Goal: Information Seeking & Learning: Learn about a topic

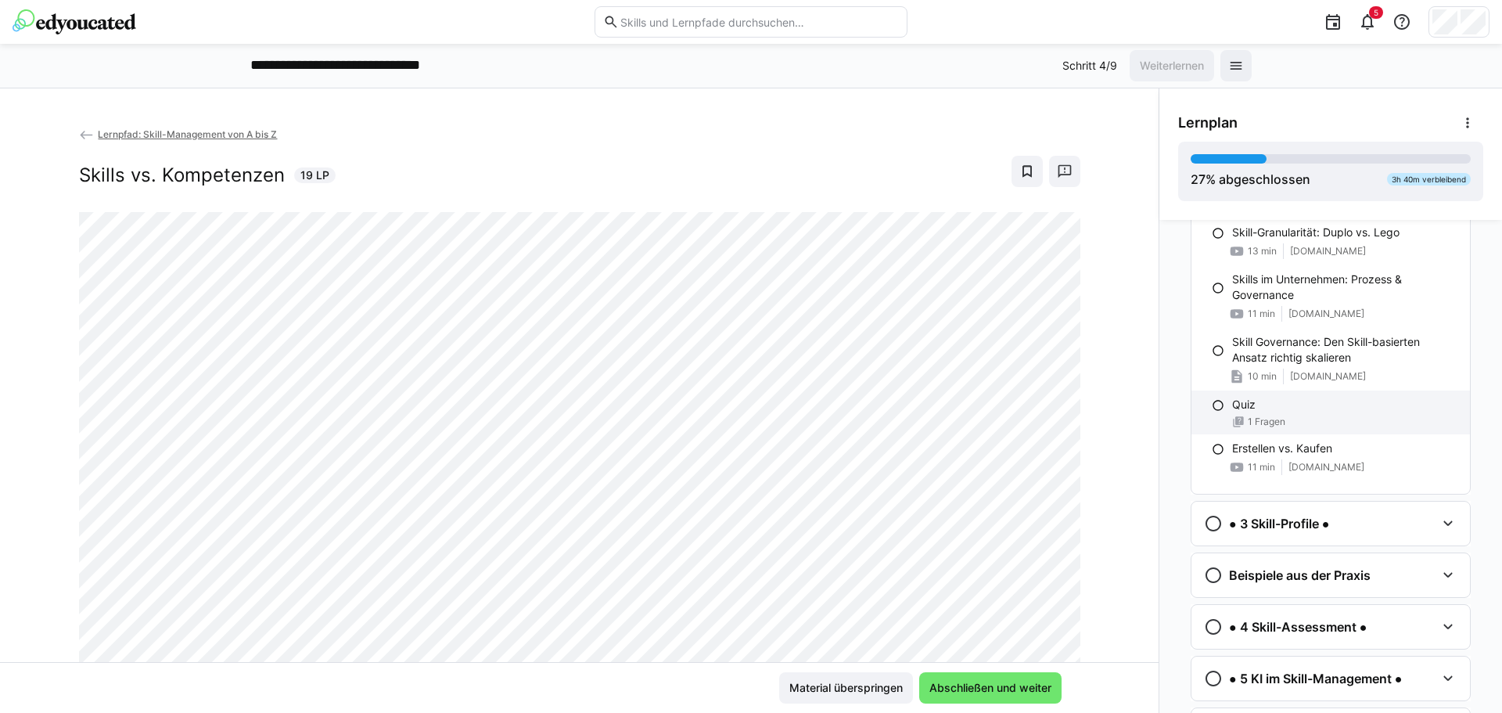
scroll to position [444, 0]
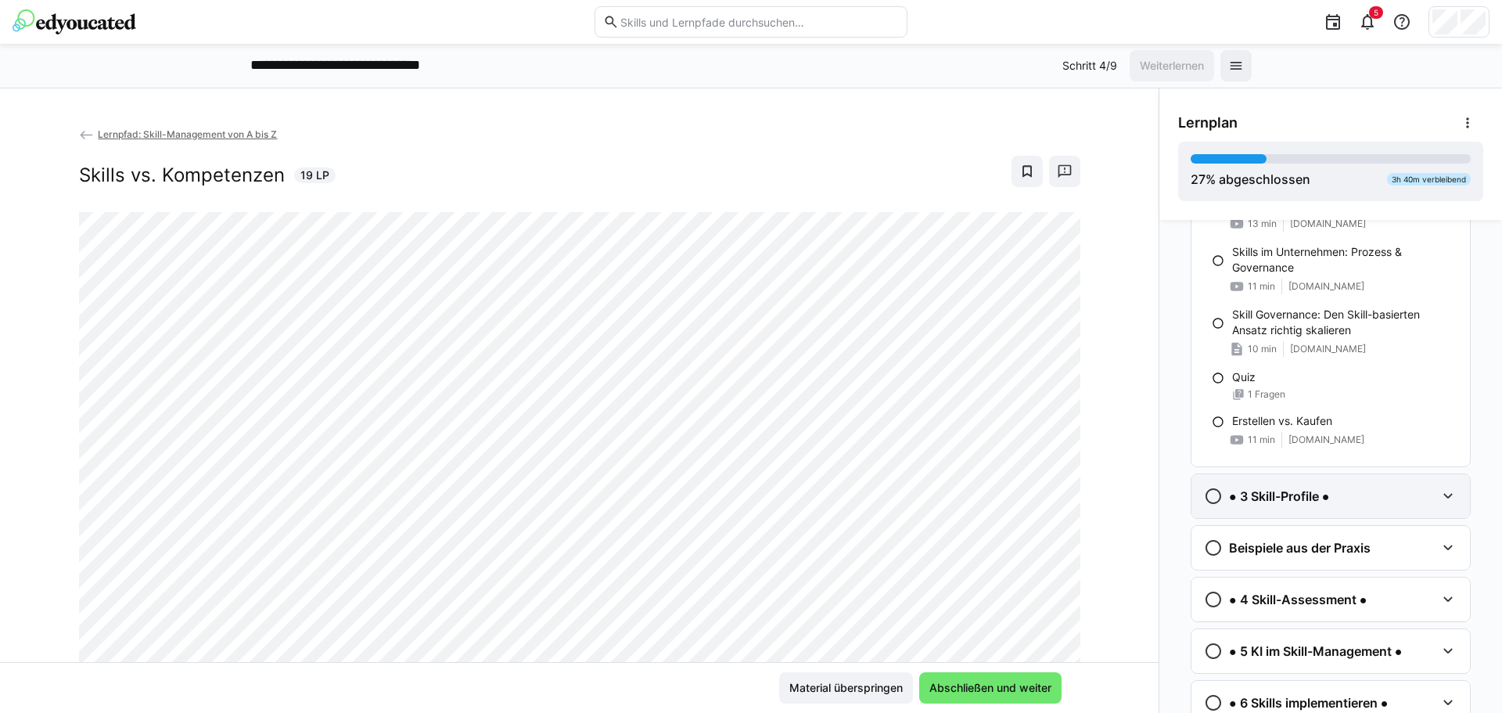
click at [1319, 495] on h3 "● 3 Skill-Profile ●" at bounding box center [1279, 496] width 100 height 16
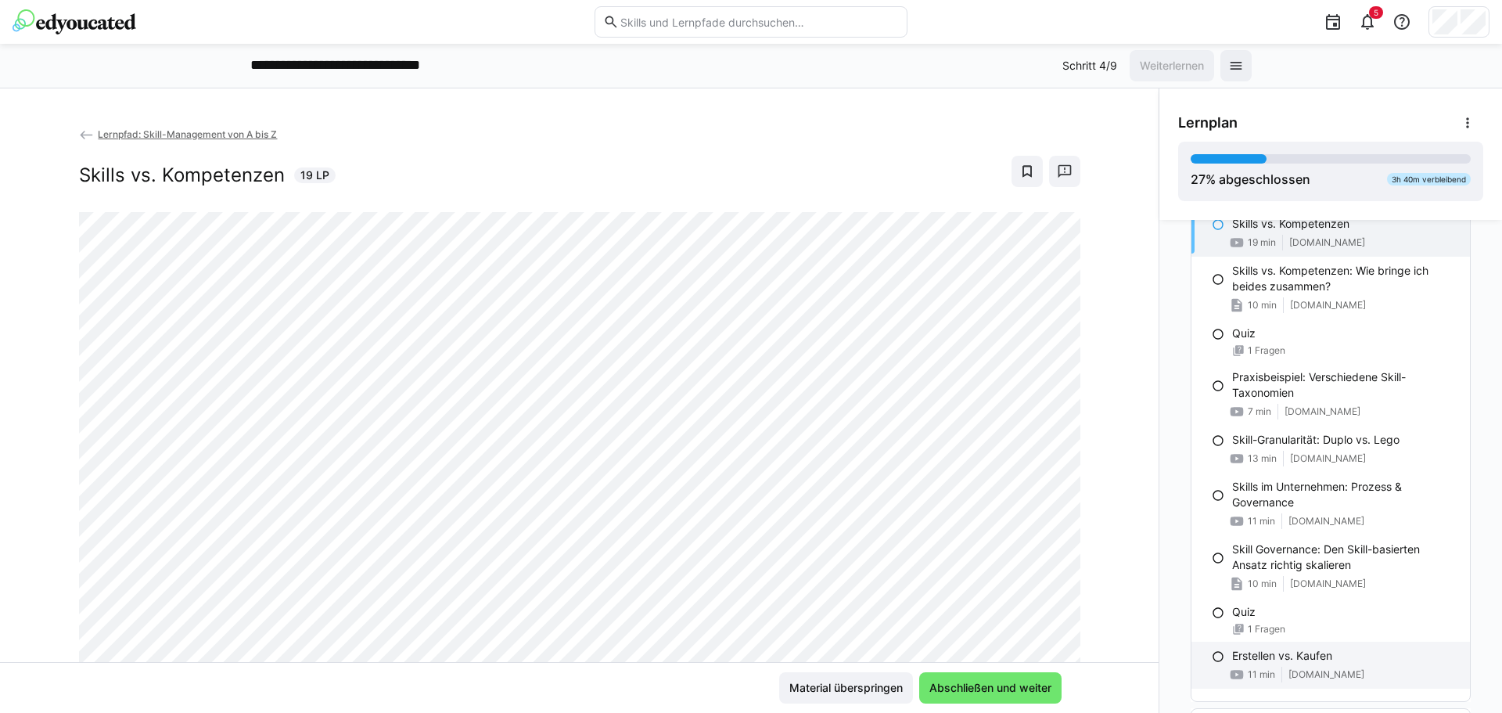
scroll to position [0, 0]
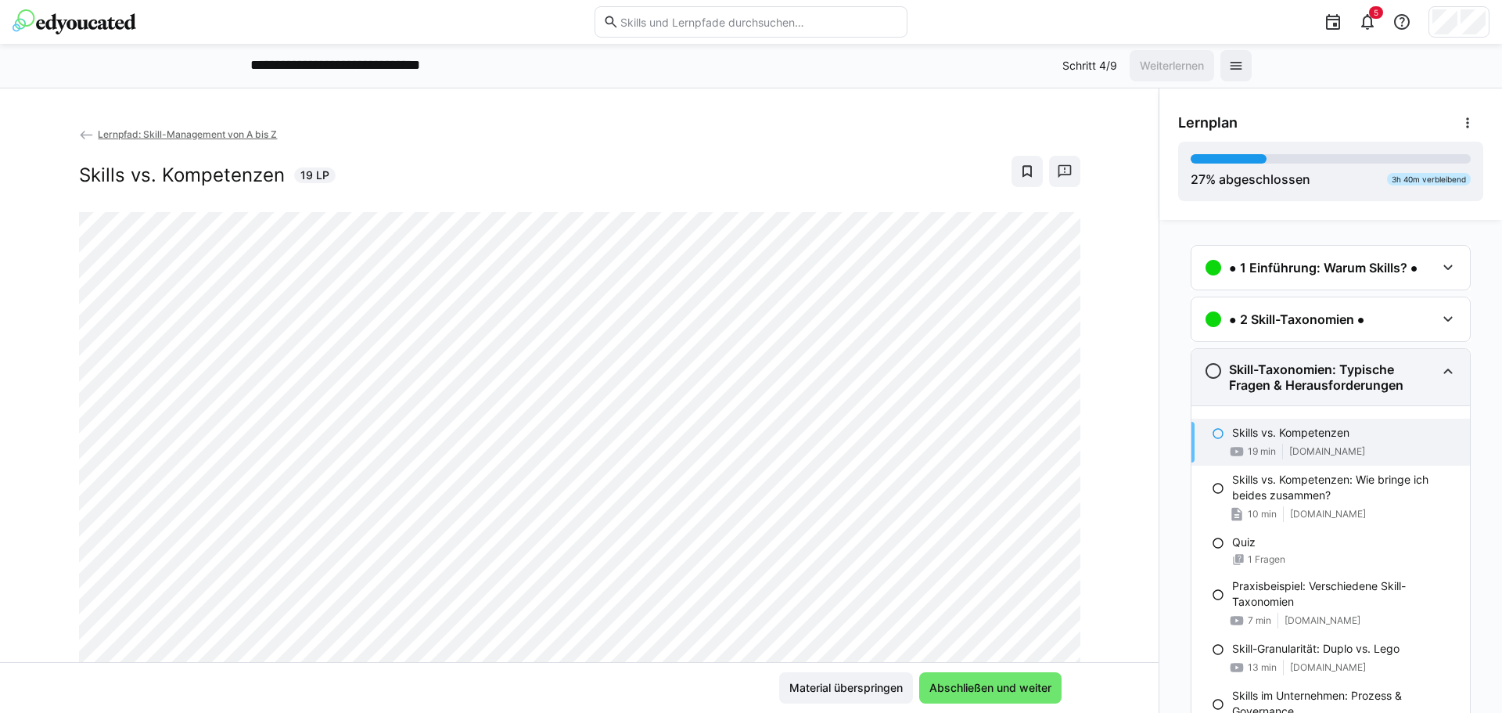
click at [1439, 365] on eds-icon at bounding box center [1448, 371] width 19 height 19
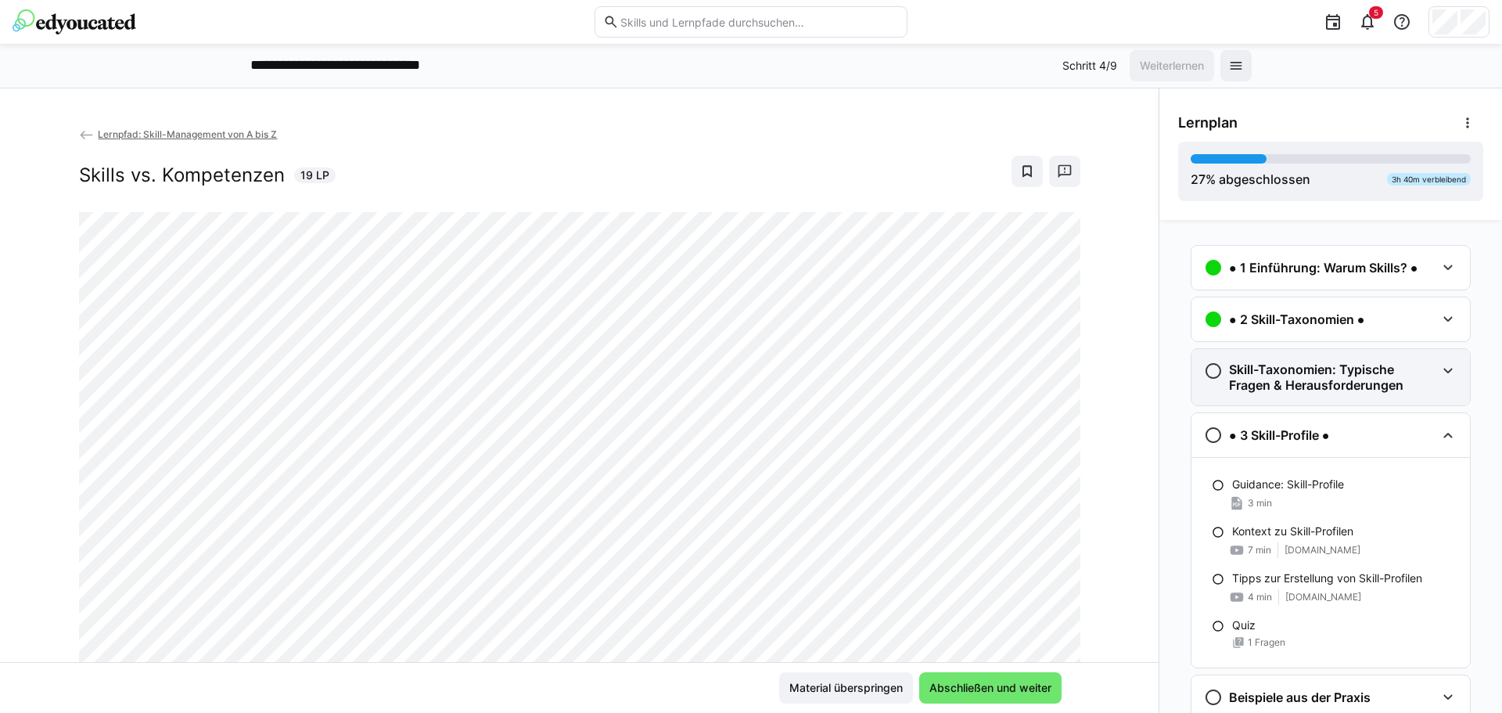
click at [1443, 377] on eds-icon at bounding box center [1448, 371] width 19 height 19
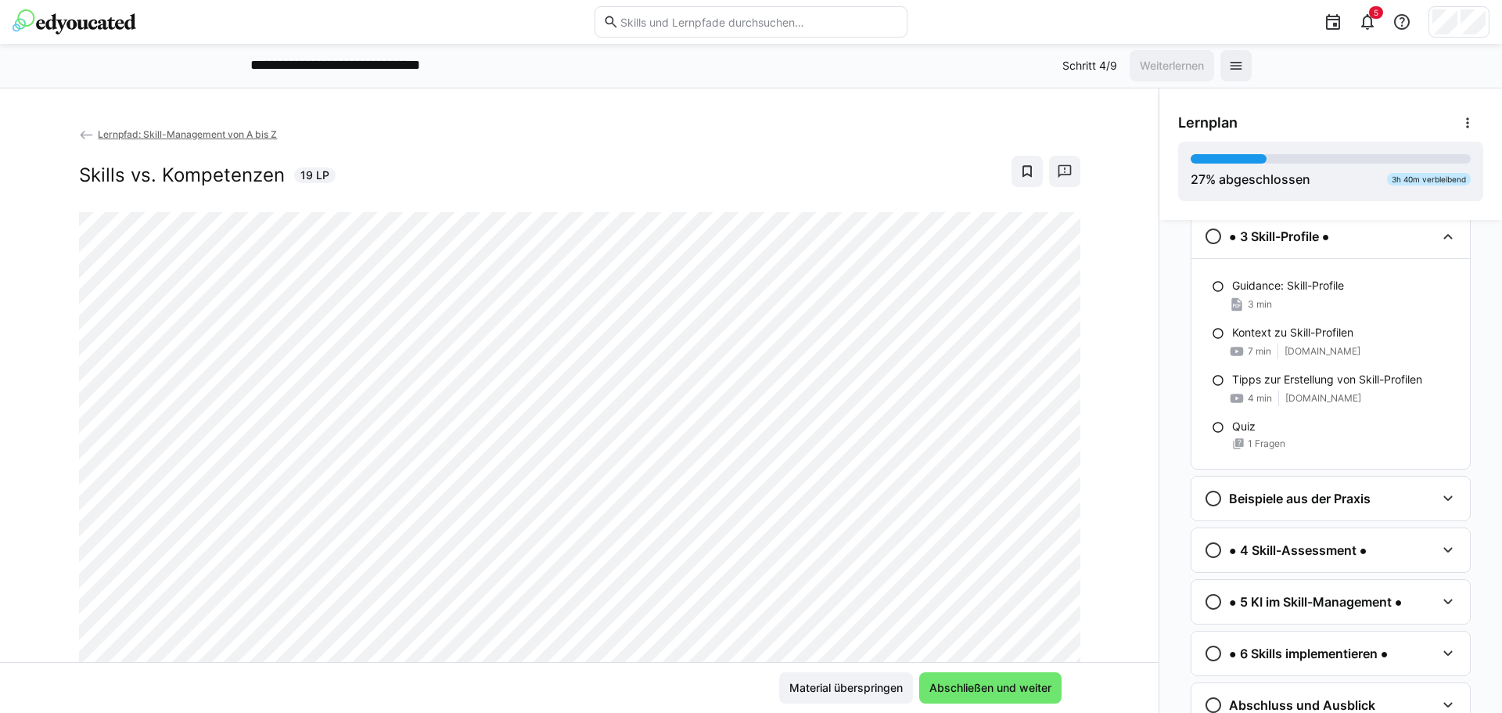
scroll to position [767, 0]
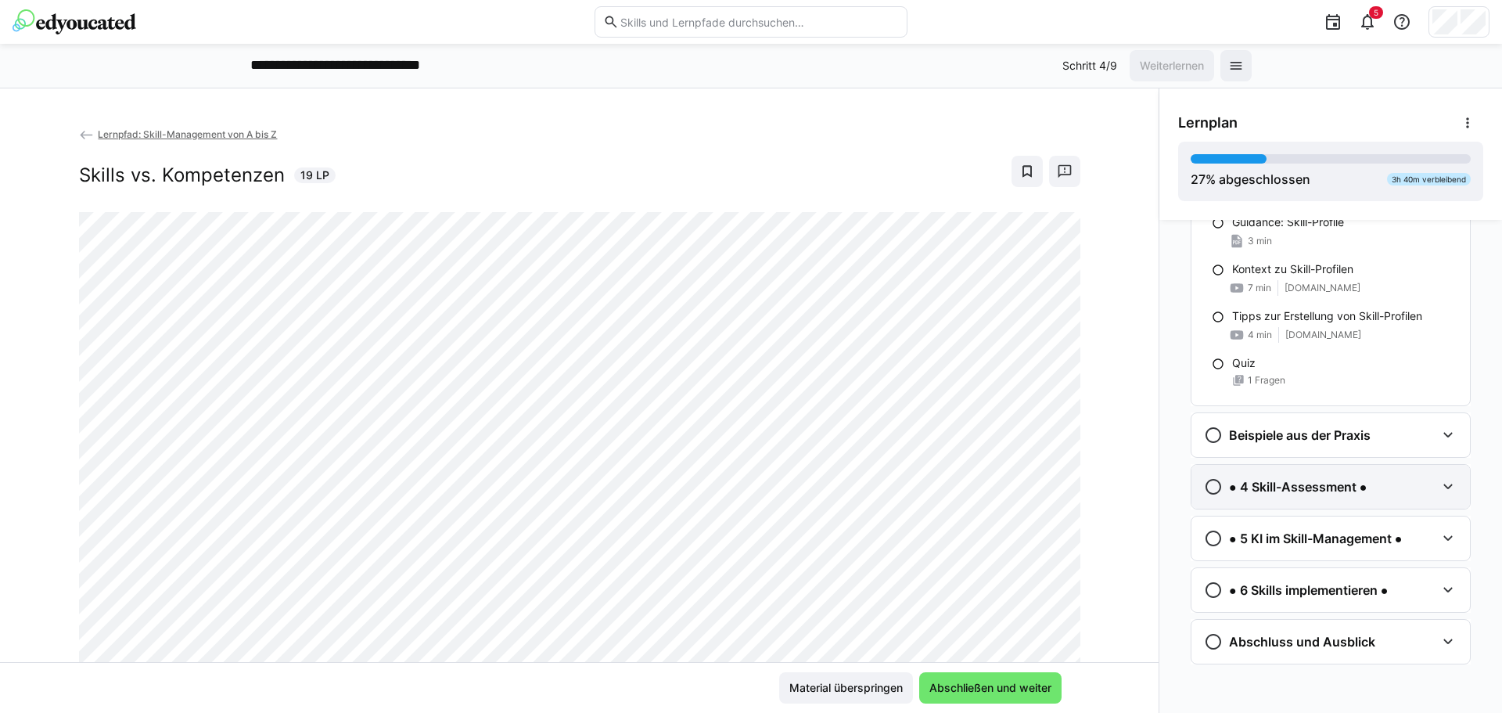
click at [1420, 491] on div "● 4 Skill-Assessment ●" at bounding box center [1320, 486] width 232 height 19
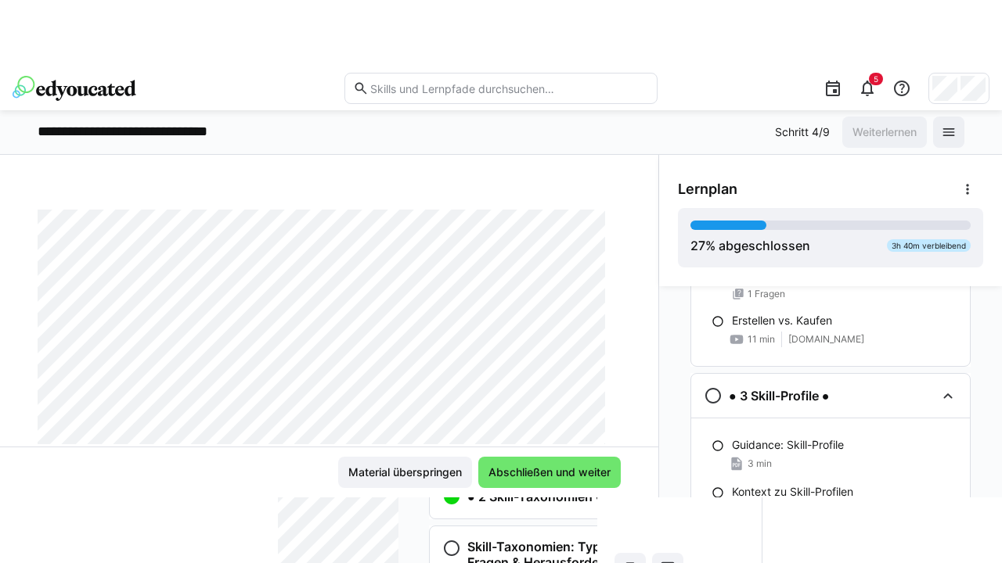
scroll to position [67, 0]
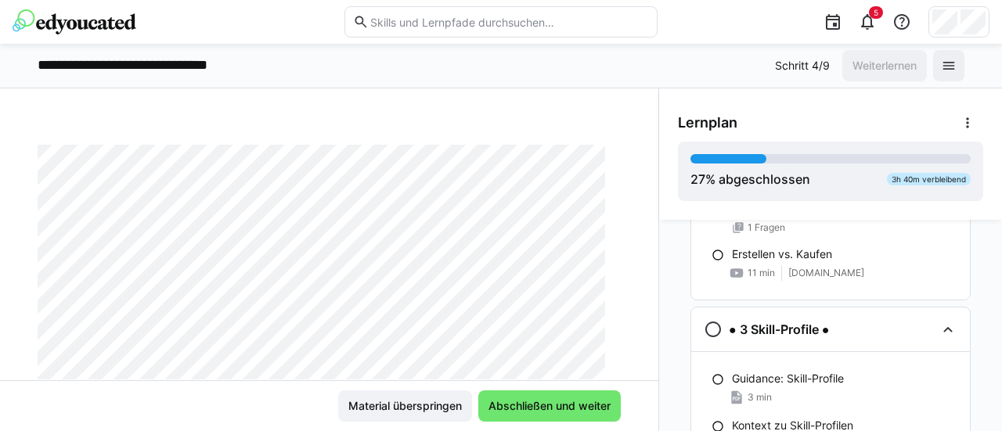
click at [567, 107] on div "Lernpfad: Skill-Management von A bis Z Skills vs. Kompetenzen 19 LP Material üb…" at bounding box center [329, 259] width 658 height 343
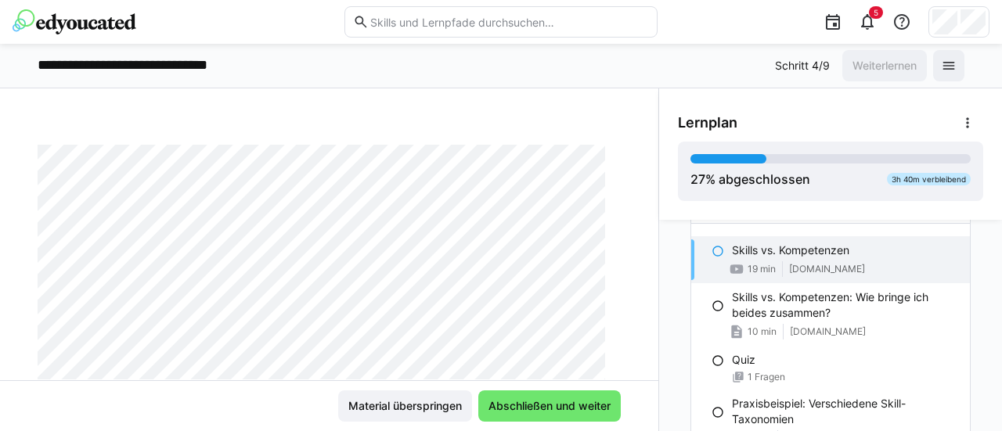
scroll to position [182, 0]
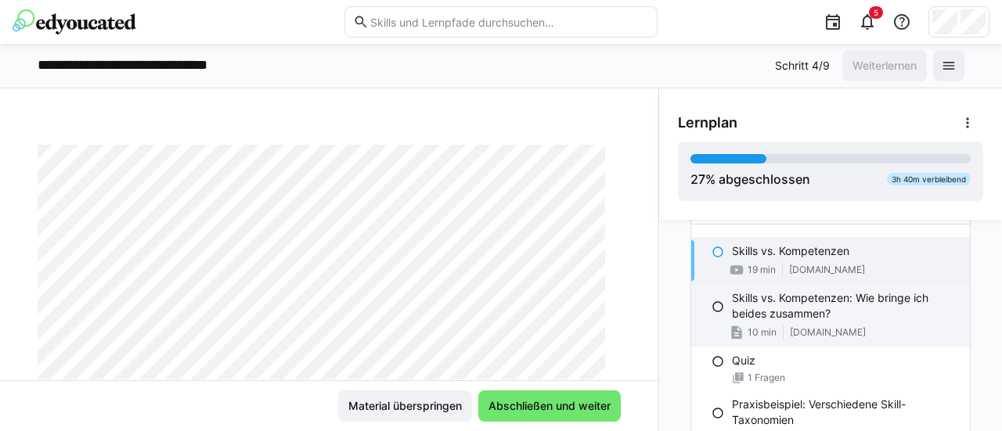
click at [847, 299] on p "Skills vs. Kompetenzen: Wie bringe ich beides zusammen?" at bounding box center [844, 305] width 225 height 31
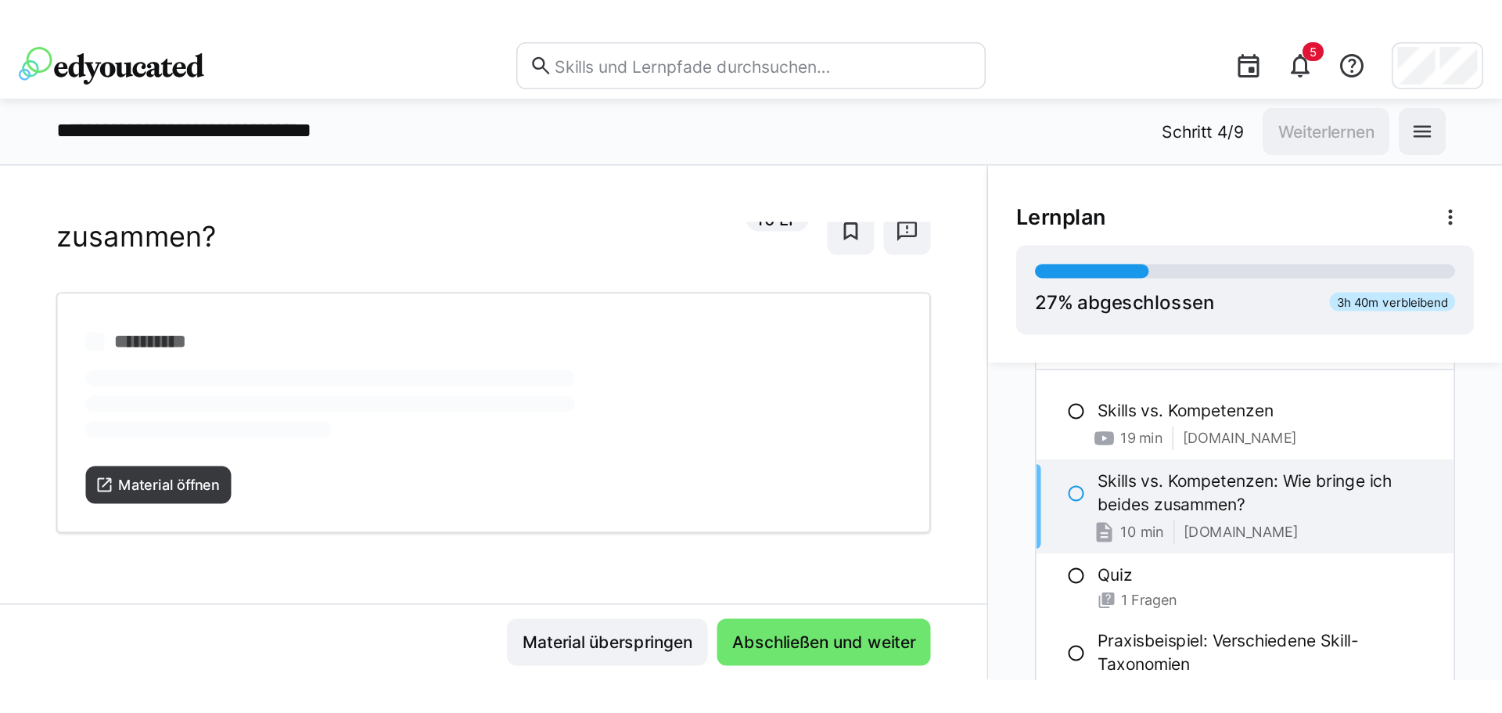
scroll to position [34, 0]
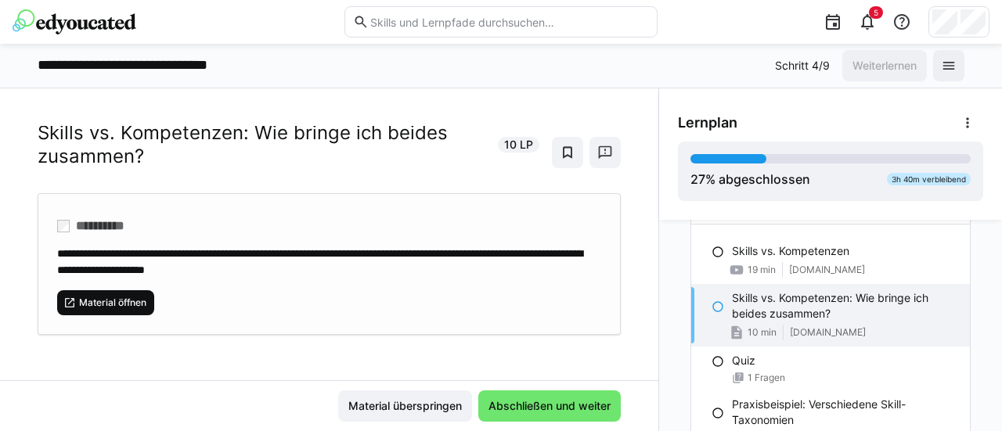
click at [110, 290] on span "Material öffnen" at bounding box center [105, 302] width 97 height 25
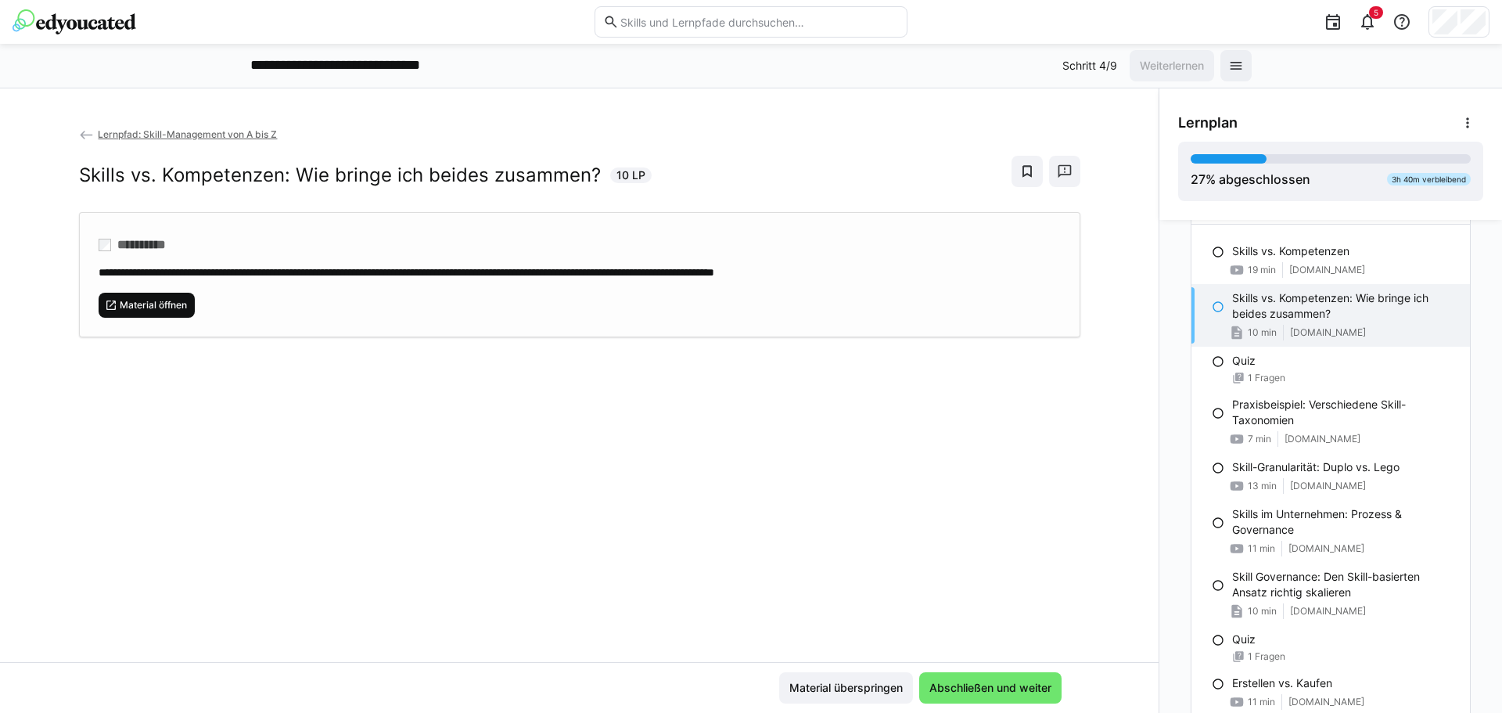
scroll to position [182, 0]
click at [1017, 689] on span "Abschließen und weiter" at bounding box center [990, 688] width 127 height 16
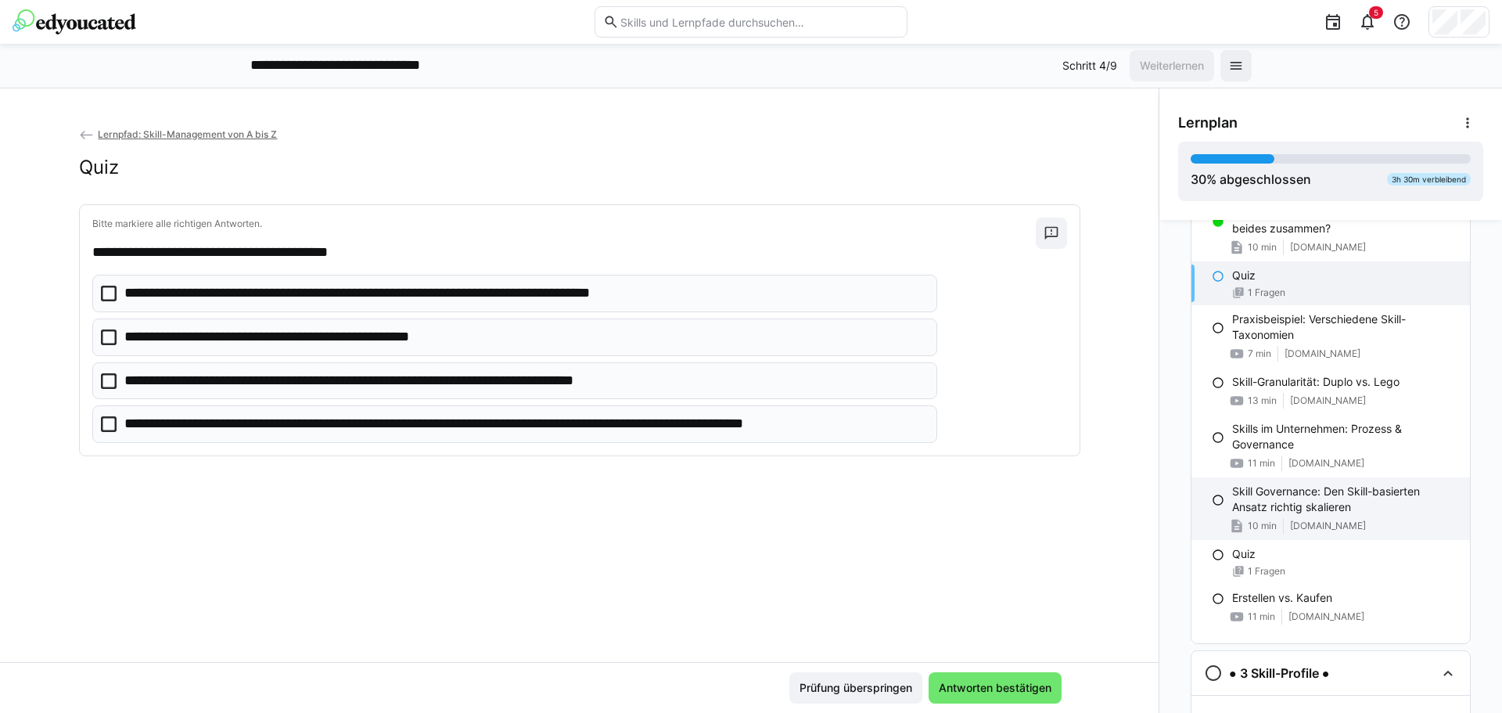
scroll to position [260, 0]
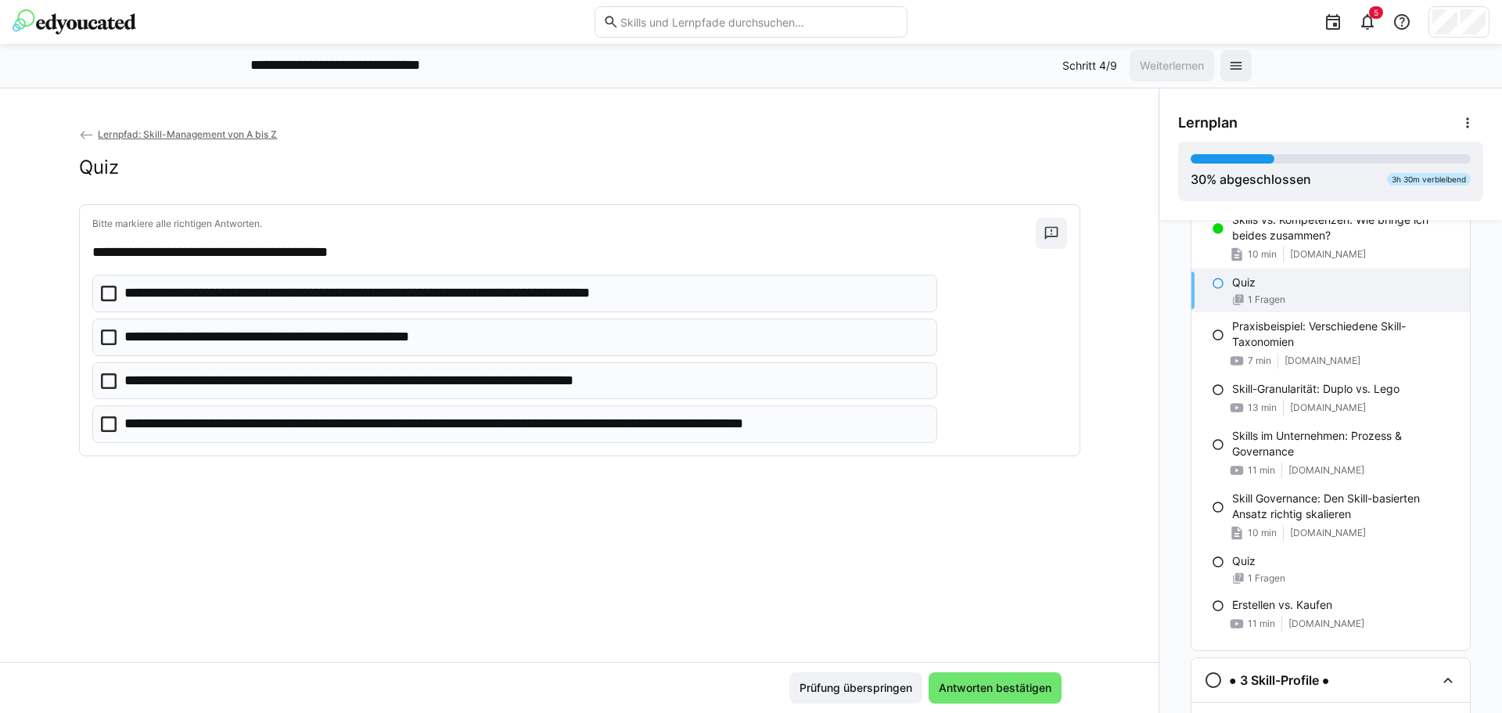
click at [202, 292] on p "**********" at bounding box center [411, 293] width 574 height 20
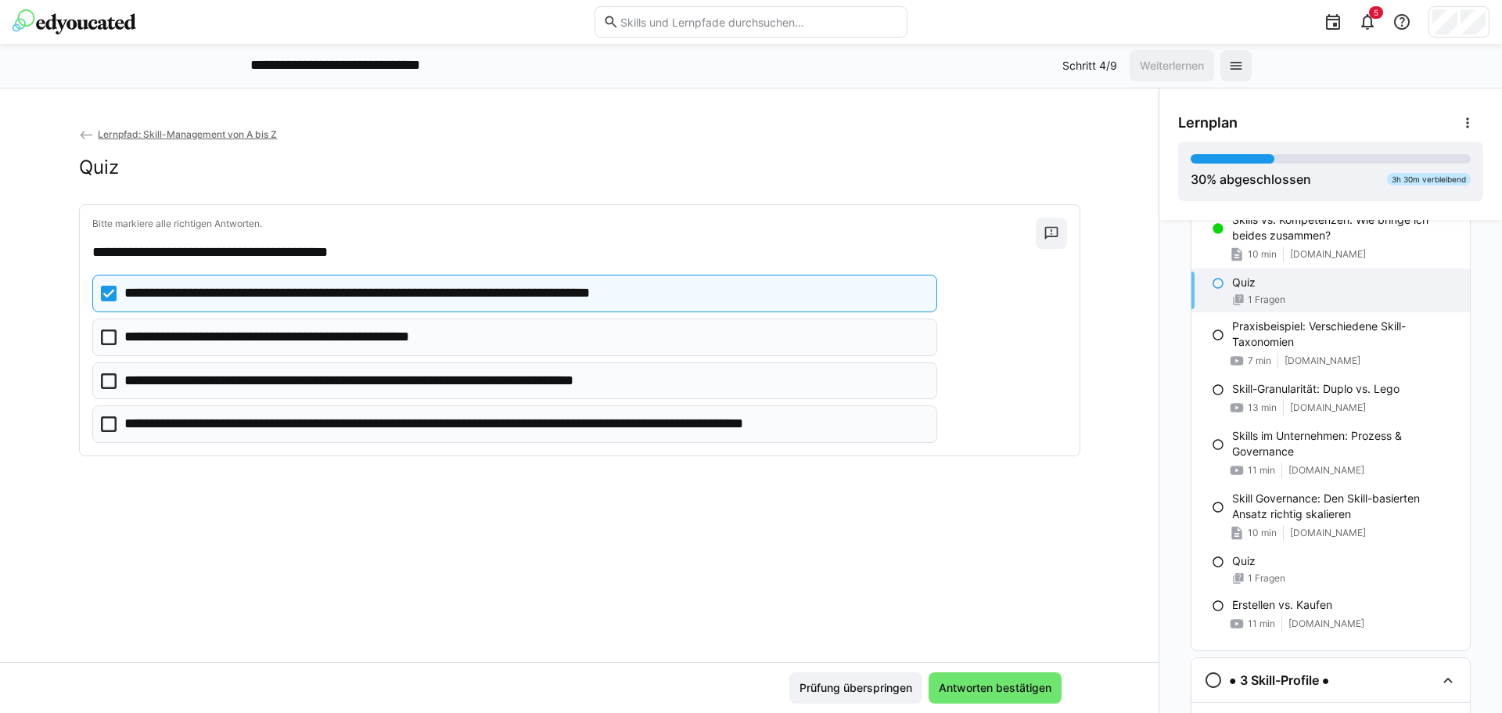
click at [296, 383] on p "**********" at bounding box center [399, 381] width 550 height 20
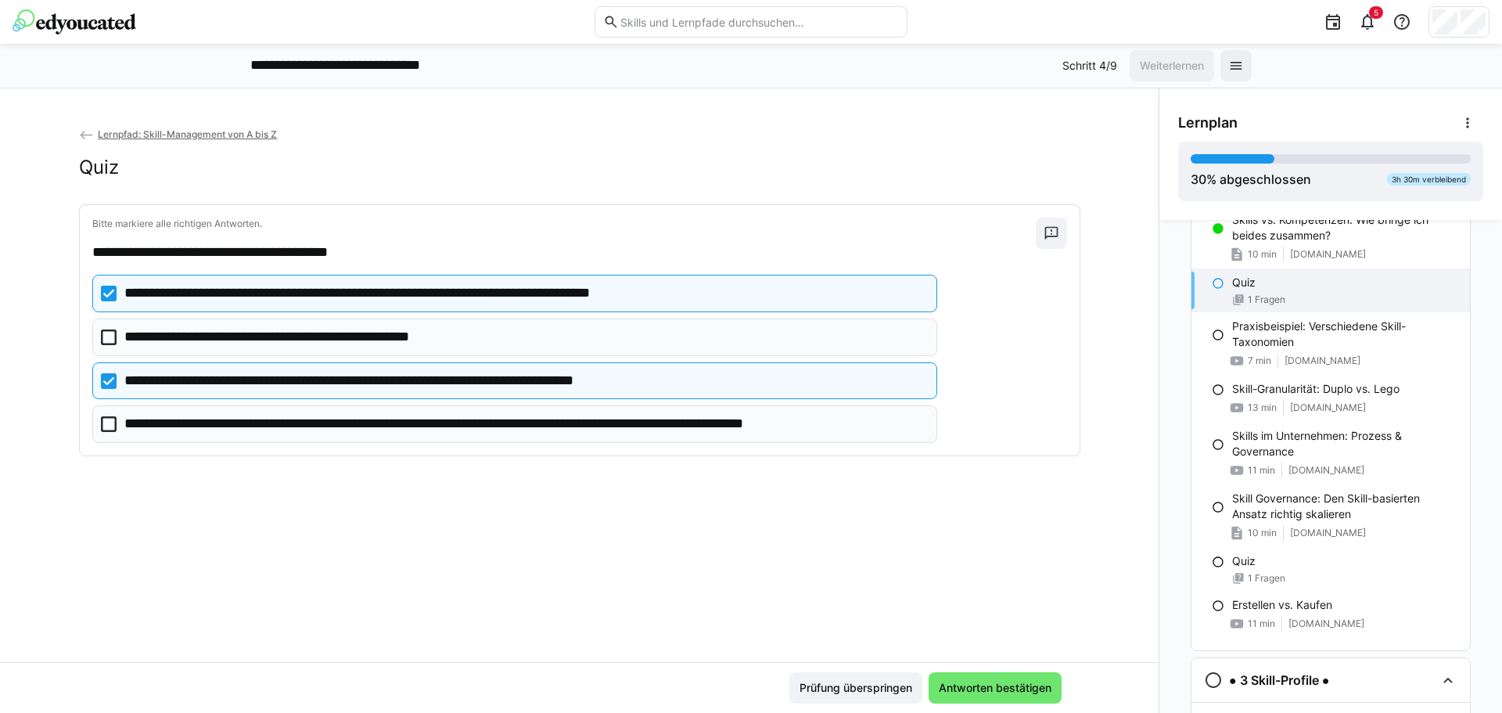
drag, startPoint x: 919, startPoint y: 423, endPoint x: 422, endPoint y: 422, distance: 496.9
click at [432, 422] on p "**********" at bounding box center [524, 424] width 801 height 20
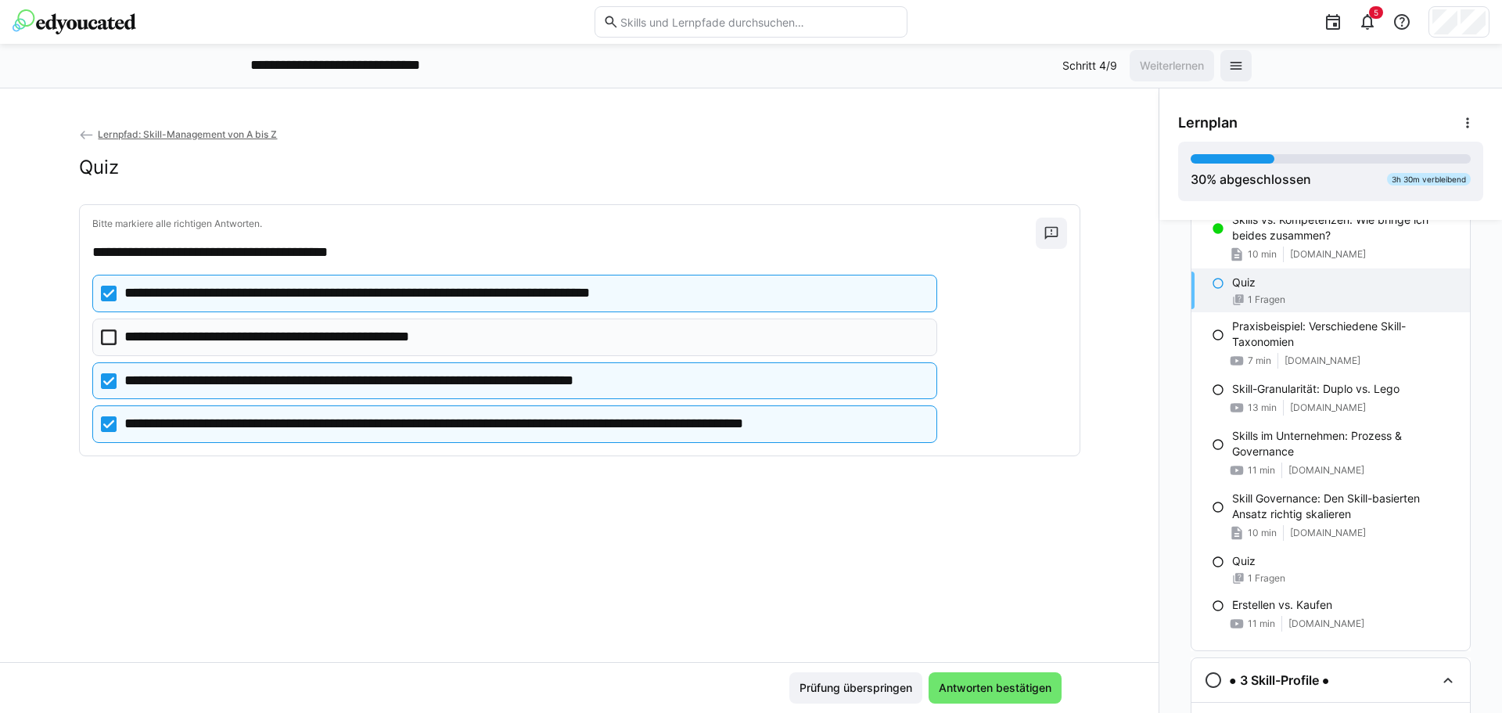
click at [423, 430] on p "**********" at bounding box center [524, 424] width 801 height 20
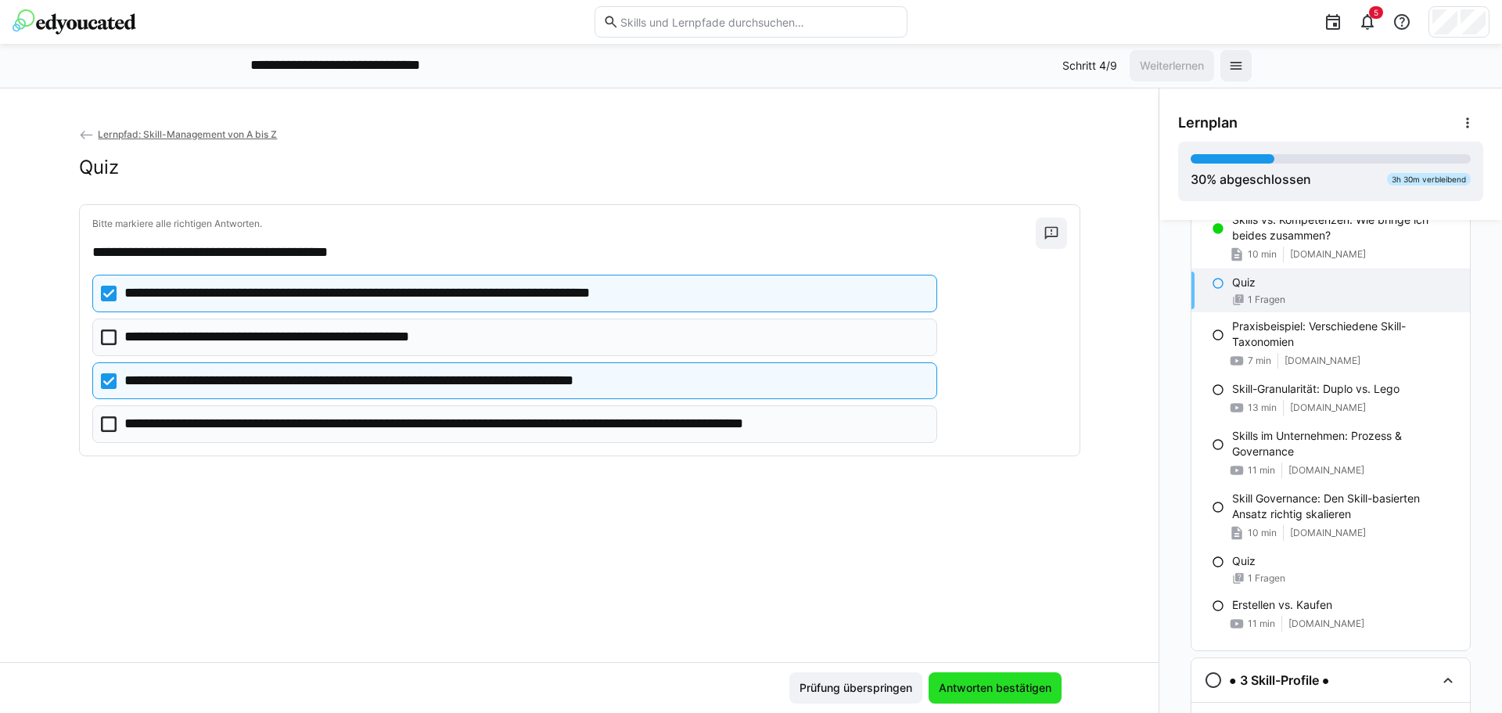
click at [1029, 678] on span "Antworten bestätigen" at bounding box center [995, 687] width 133 height 31
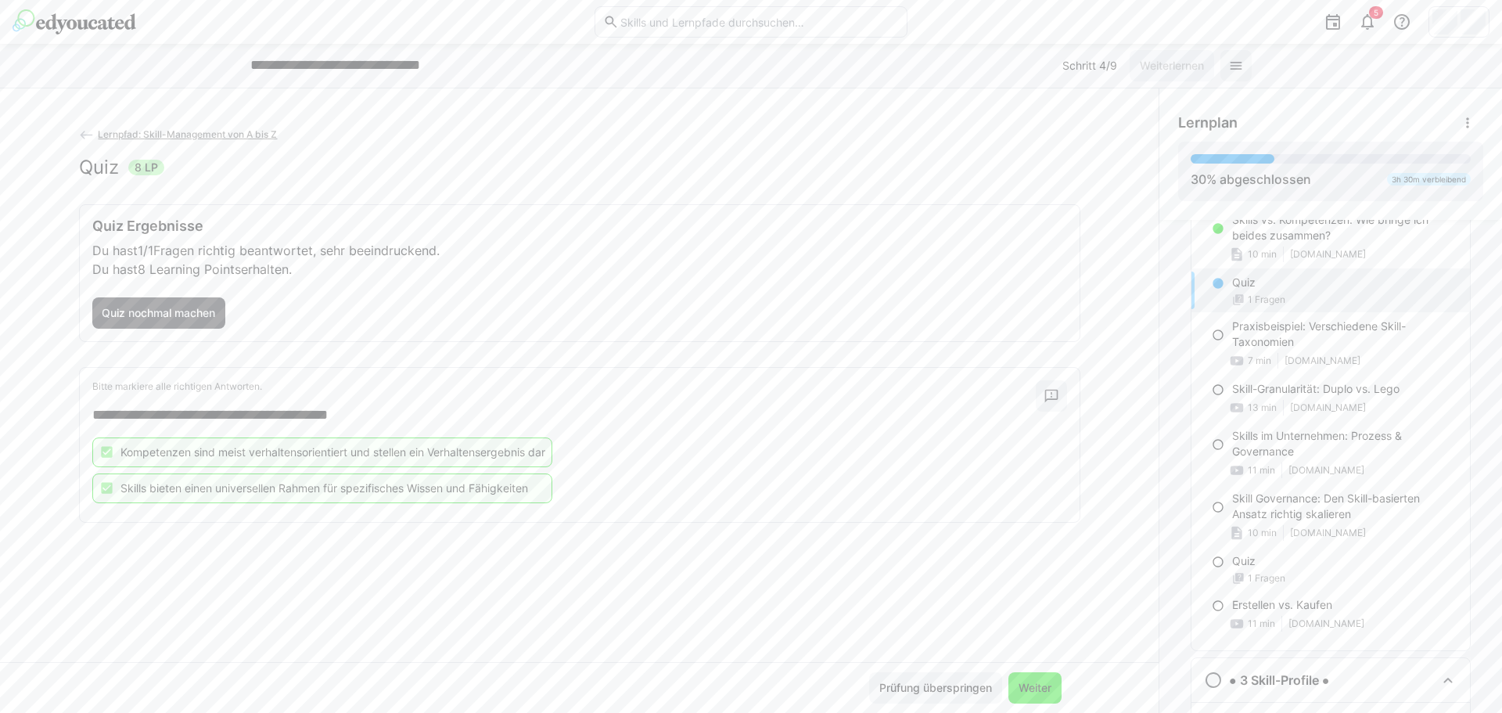
click at [1042, 686] on span "Weiter" at bounding box center [1036, 688] width 38 height 16
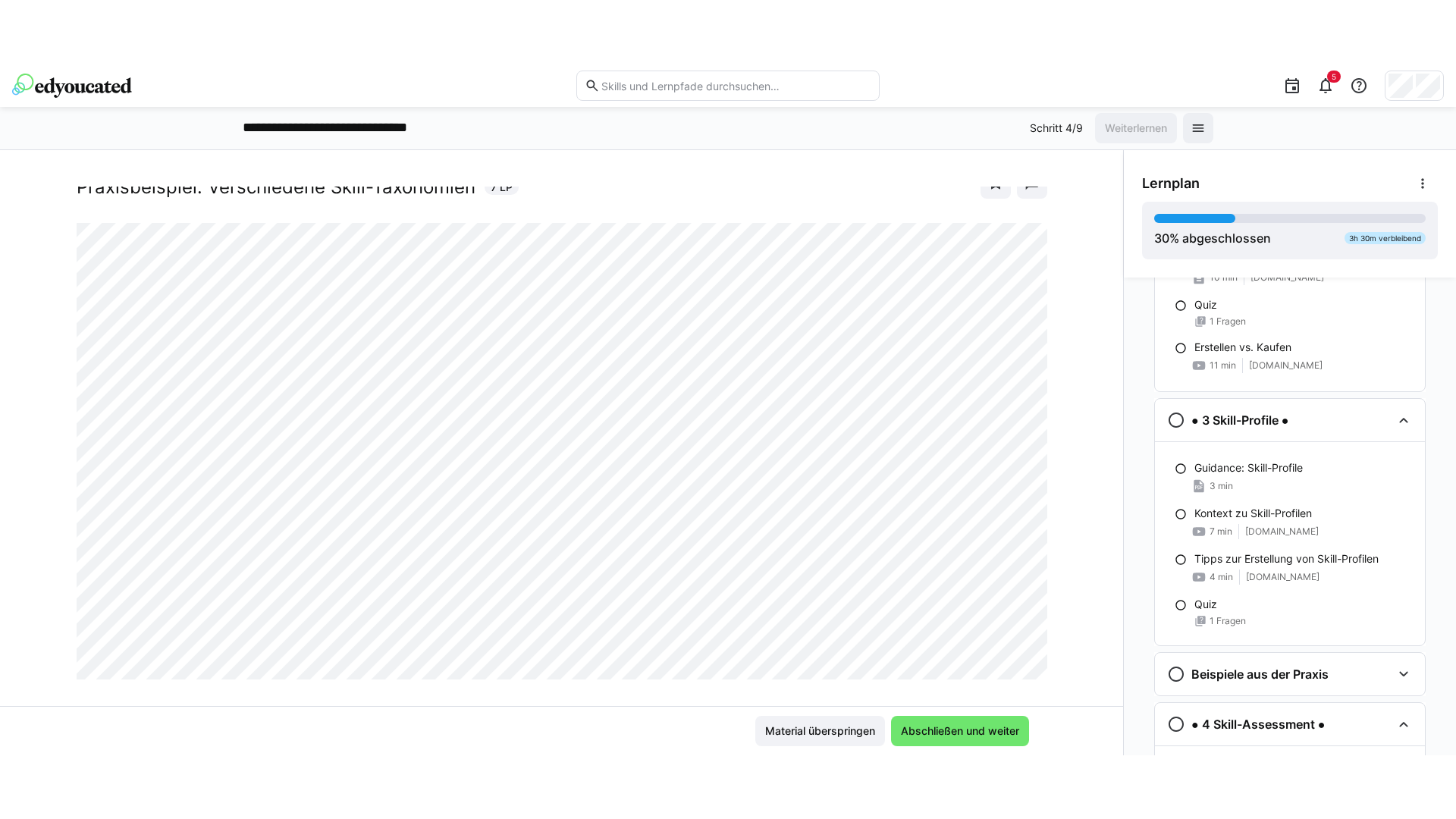
scroll to position [69, 0]
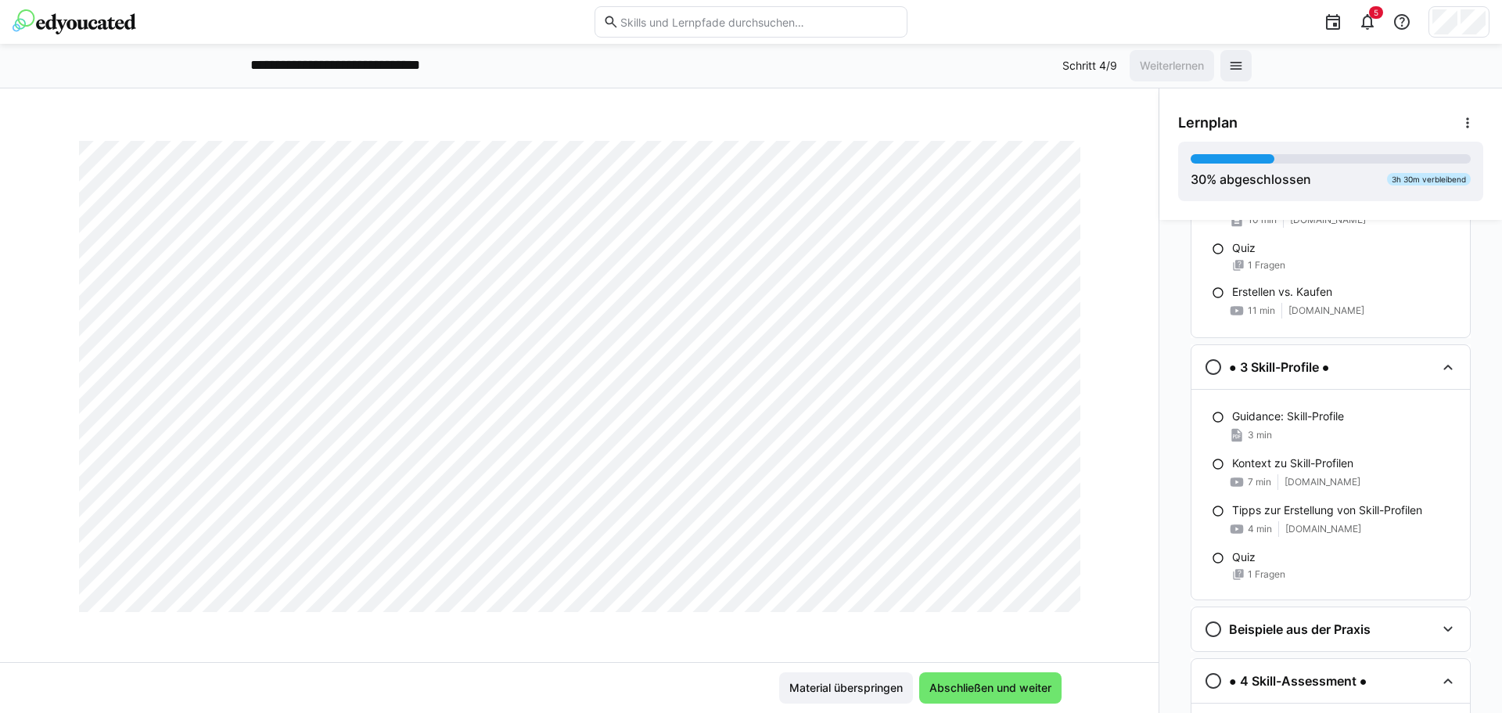
click at [1051, 595] on div at bounding box center [1062, 594] width 38 height 33
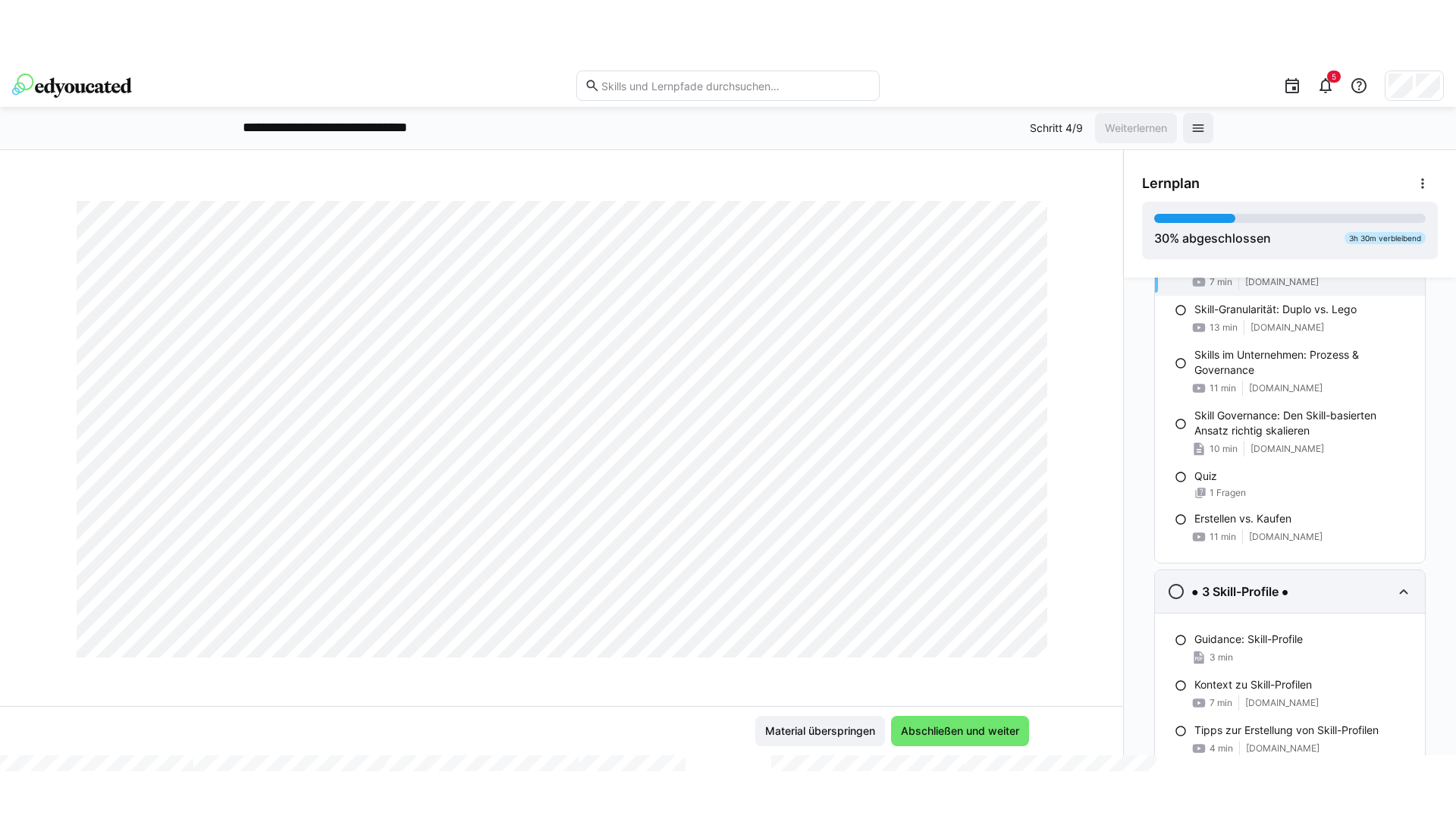
scroll to position [252, 0]
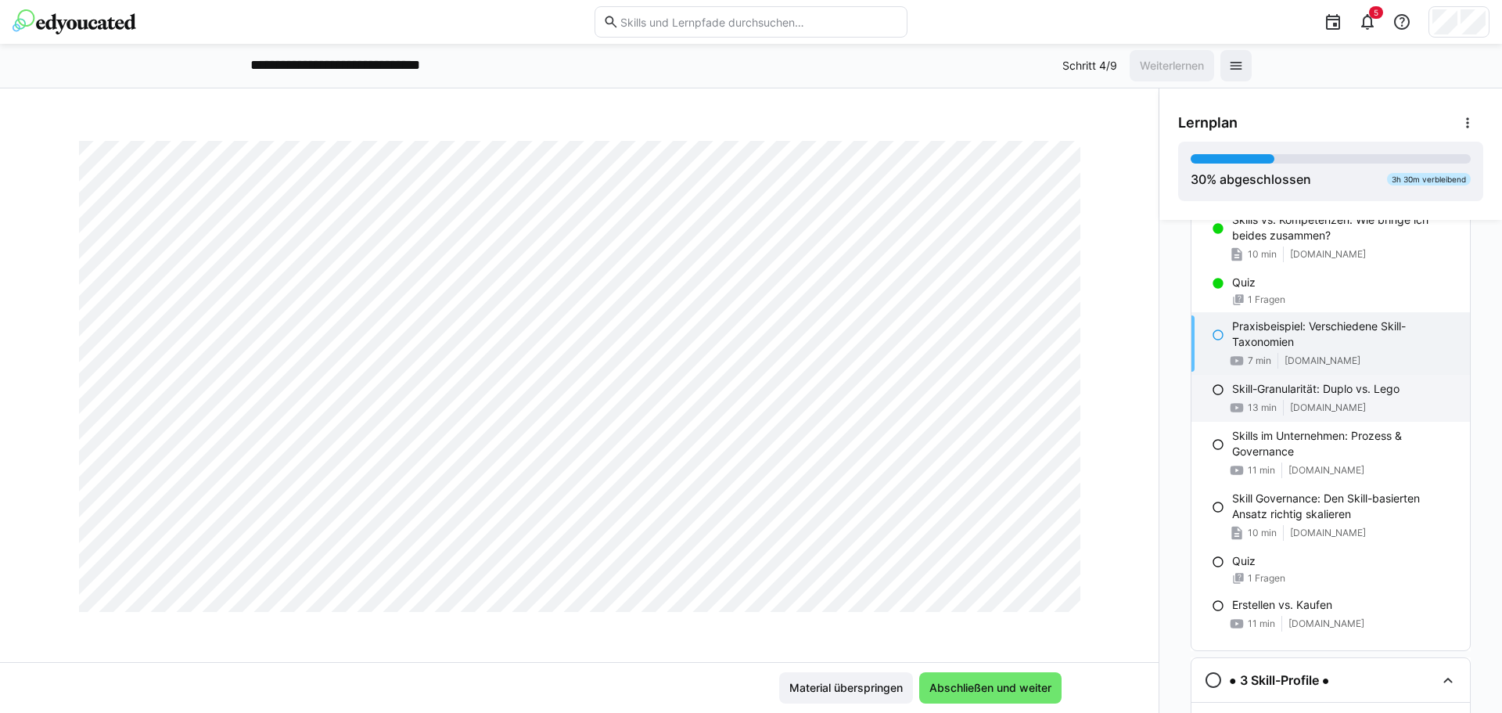
click at [1287, 395] on p "Skill-Granularität: Duplo vs. Lego" at bounding box center [1315, 389] width 167 height 16
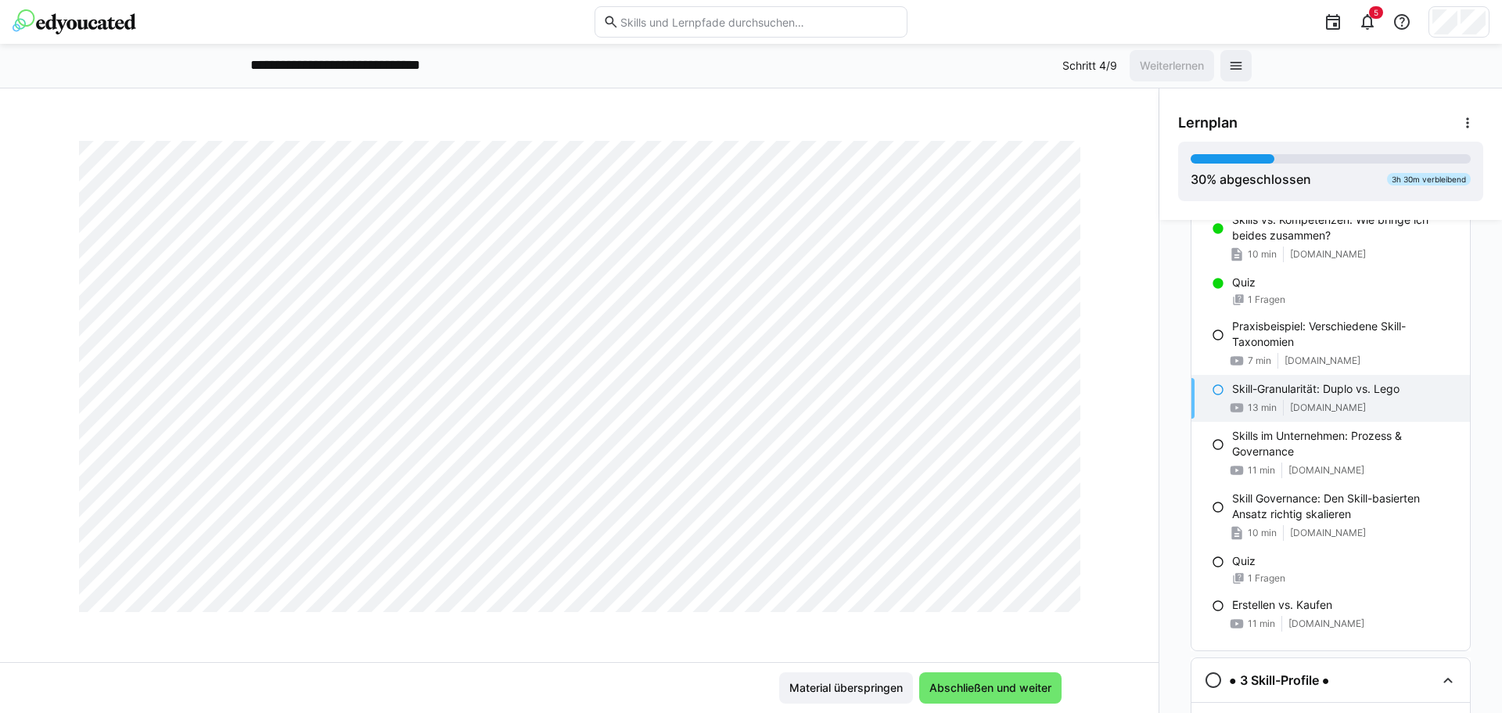
drag, startPoint x: 1046, startPoint y: 596, endPoint x: 1143, endPoint y: 576, distance: 99.1
click at [1047, 596] on div at bounding box center [1062, 594] width 38 height 33
click at [1258, 347] on p "Praxisbeispiel: Verschiedene Skill-Taxonomien" at bounding box center [1344, 333] width 225 height 31
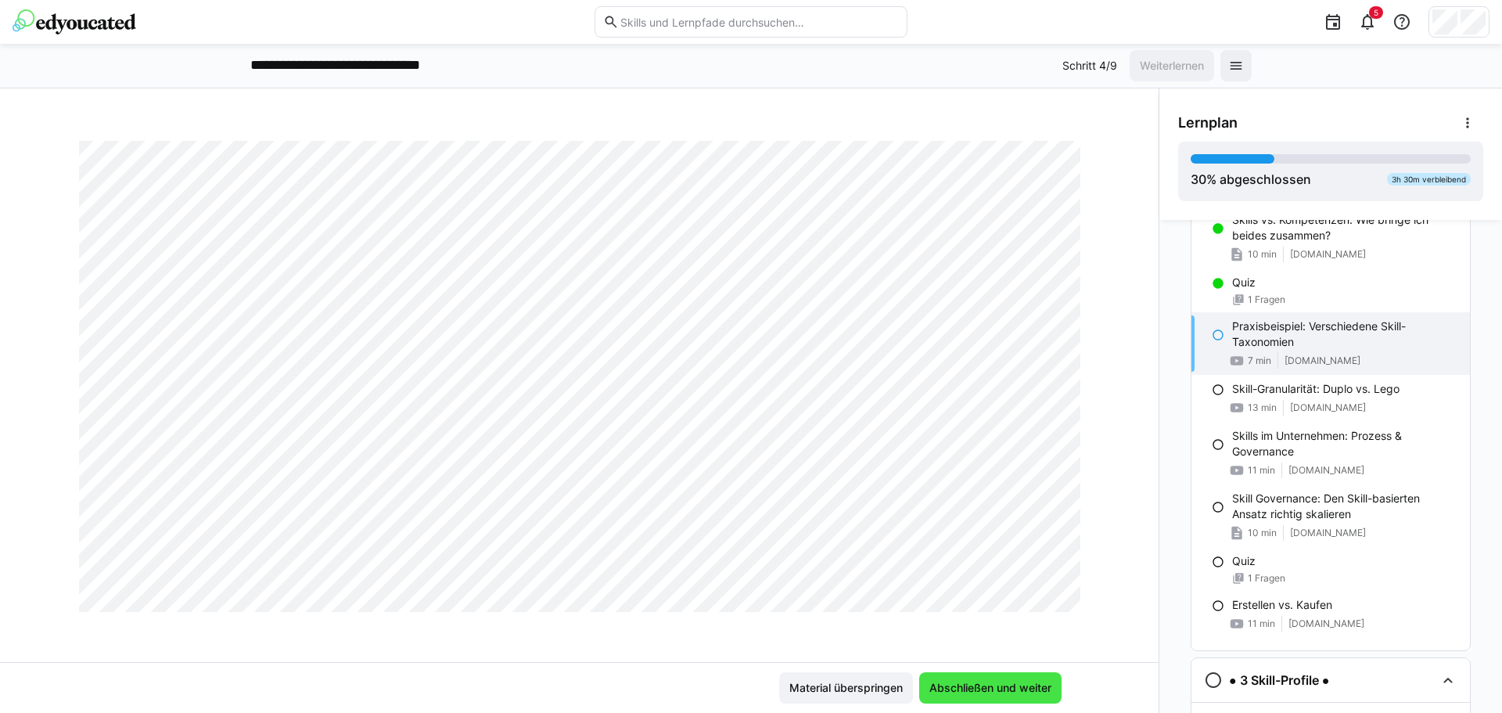
click at [989, 689] on span "Abschließen und weiter" at bounding box center [990, 688] width 127 height 16
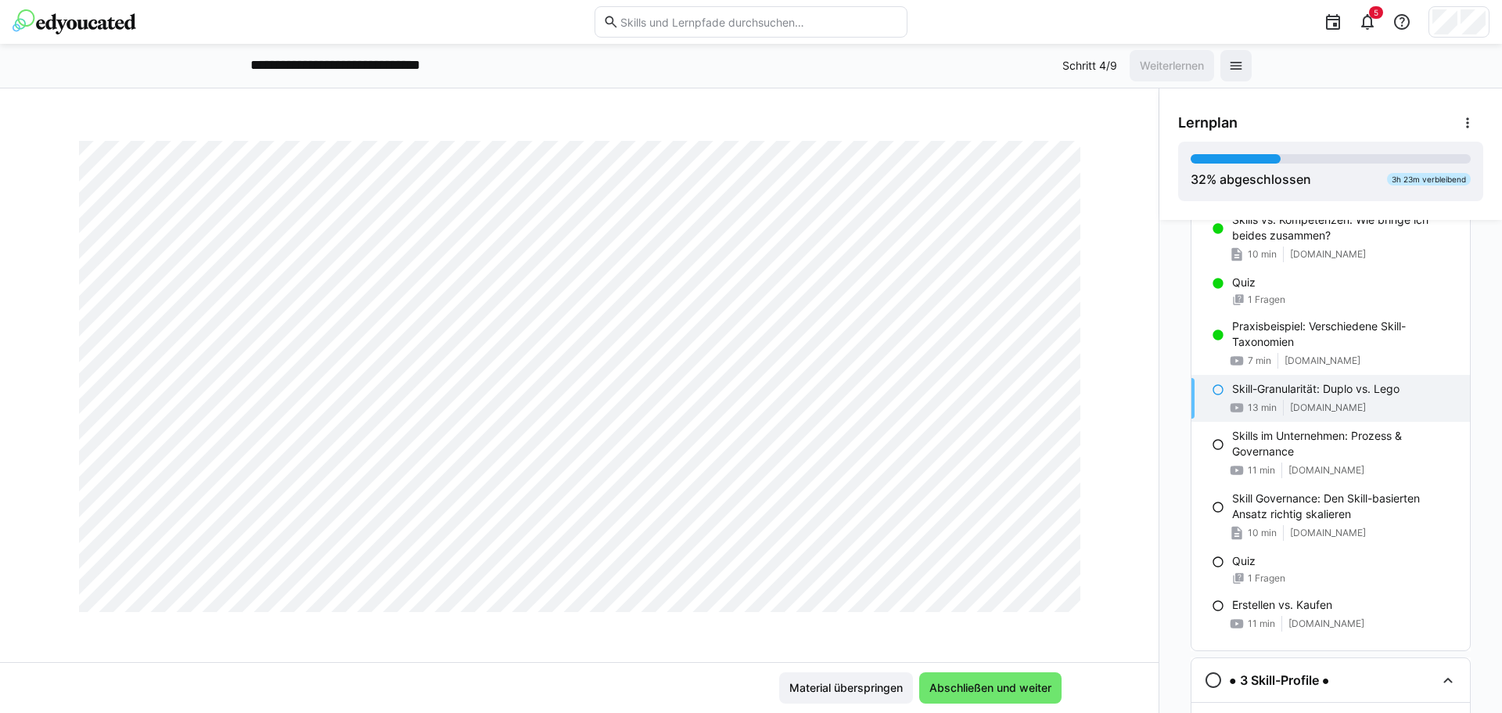
click at [779, 647] on div "Lernpfad: Skill-Management von A bis Z Skill-Granularität: Duplo vs. Lego 13 LP" at bounding box center [579, 394] width 1159 height 536
click at [1058, 592] on div at bounding box center [1062, 594] width 38 height 33
click at [1051, 603] on div at bounding box center [1062, 594] width 38 height 33
click at [1043, 590] on div at bounding box center [1062, 594] width 38 height 33
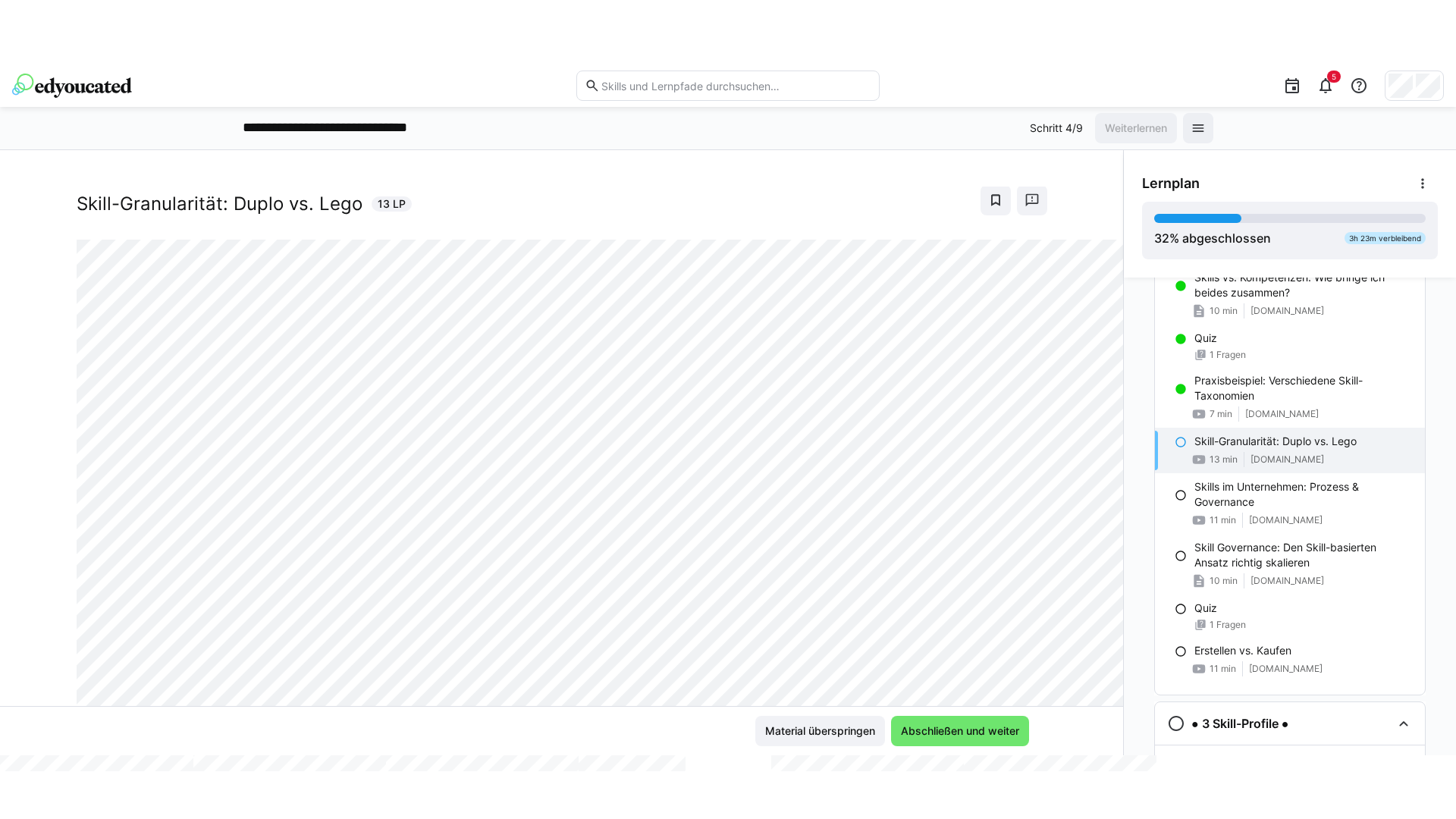
scroll to position [69, 0]
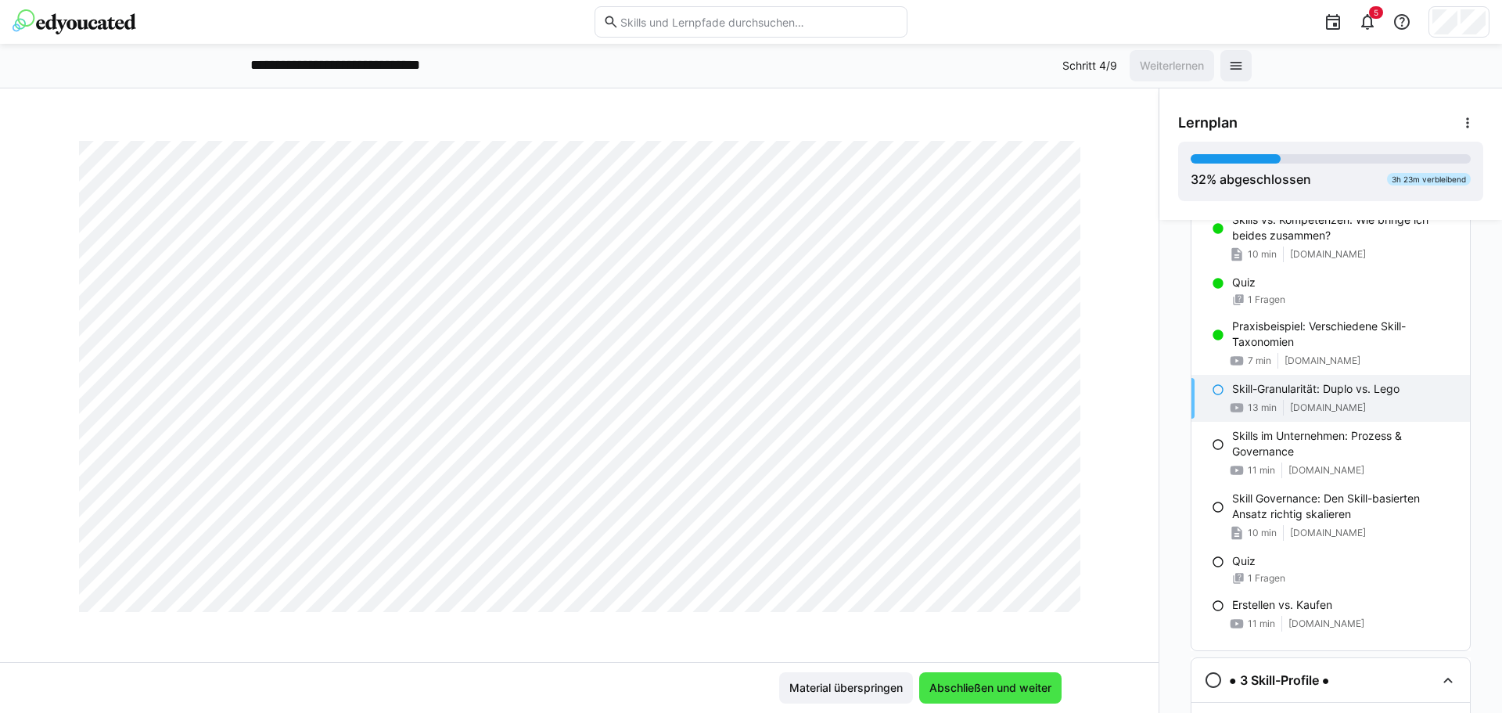
click at [1045, 692] on span "Abschließen und weiter" at bounding box center [990, 688] width 127 height 16
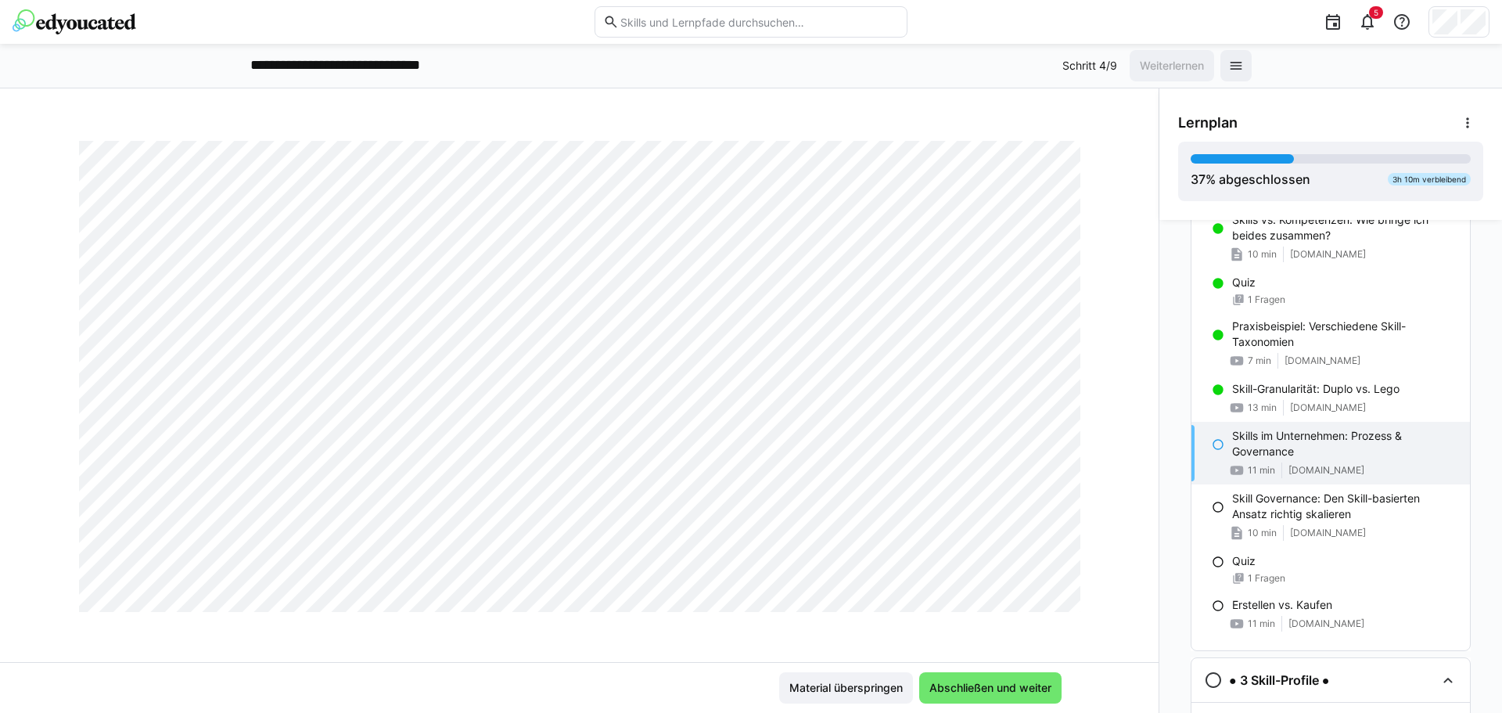
drag, startPoint x: 1053, startPoint y: 603, endPoint x: 1060, endPoint y: 598, distance: 8.3
click at [1054, 603] on div at bounding box center [1062, 594] width 38 height 33
click at [1047, 605] on div at bounding box center [1062, 594] width 38 height 33
click at [1045, 596] on div at bounding box center [1062, 594] width 38 height 33
click at [1016, 684] on span "Abschließen und weiter" at bounding box center [990, 688] width 127 height 16
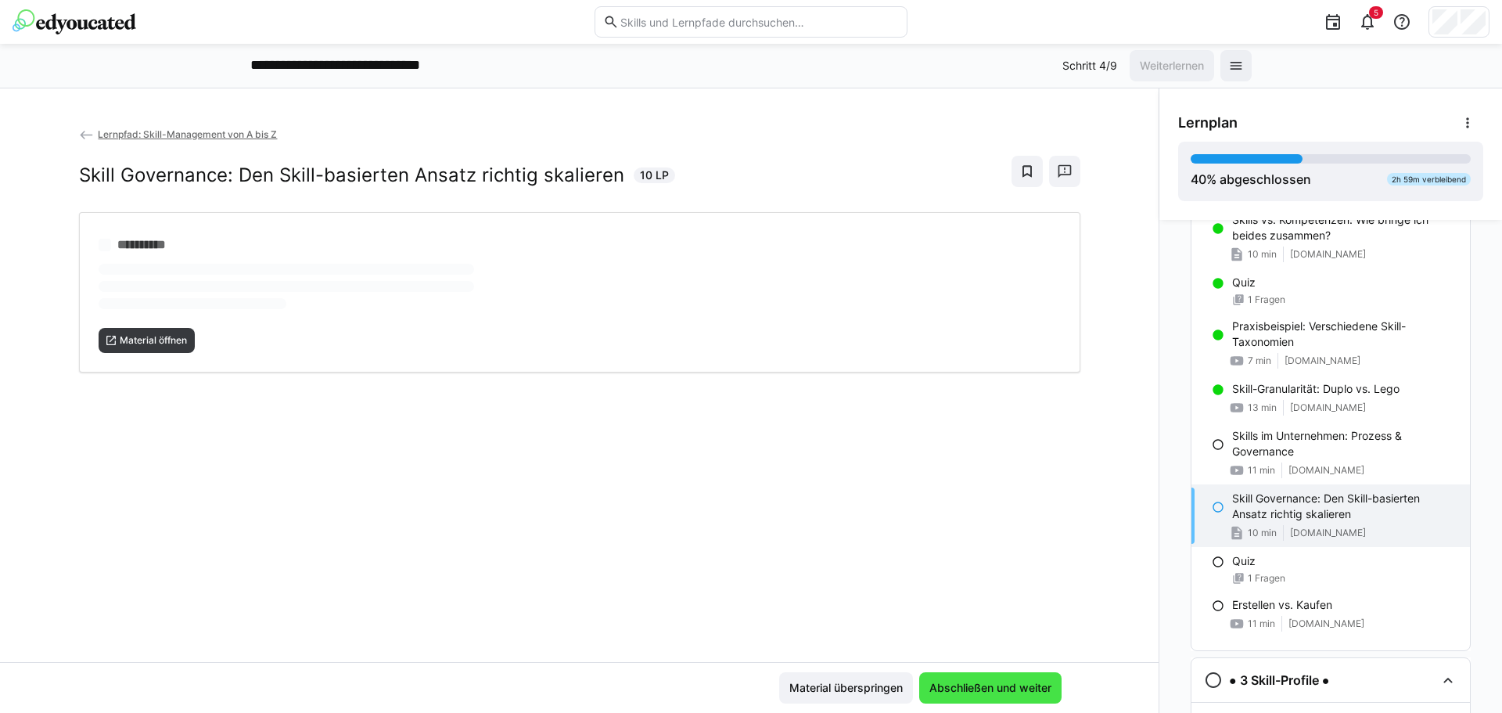
scroll to position [0, 0]
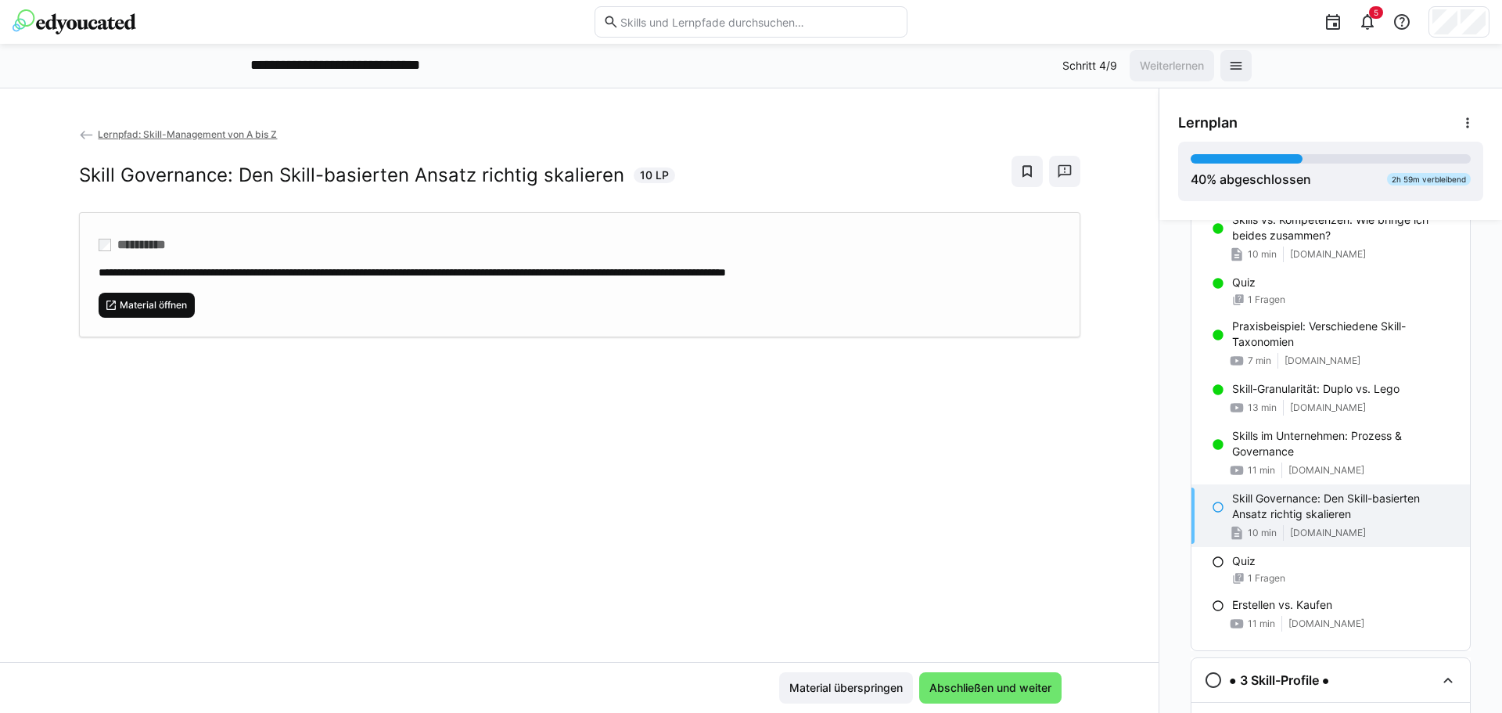
click at [174, 300] on span "Material öffnen" at bounding box center [153, 305] width 70 height 13
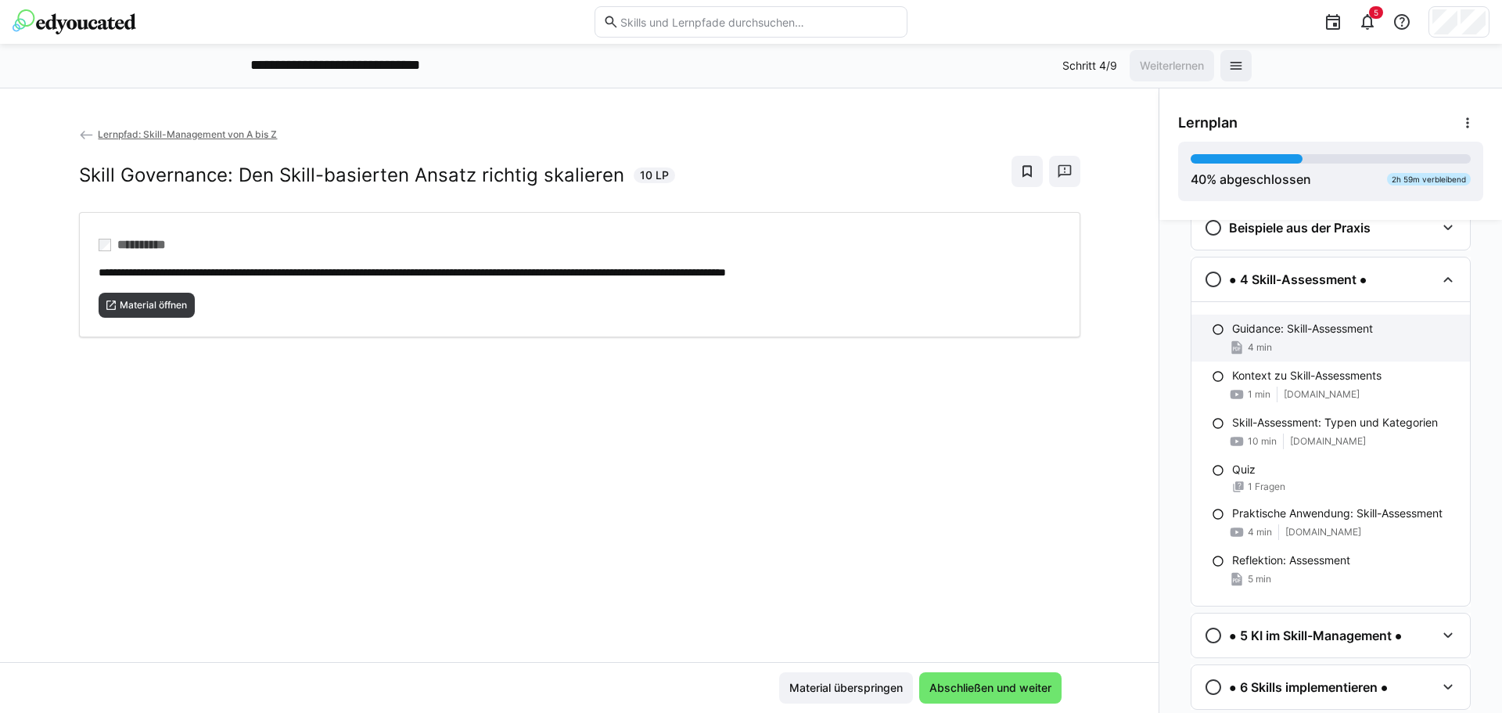
scroll to position [1042, 0]
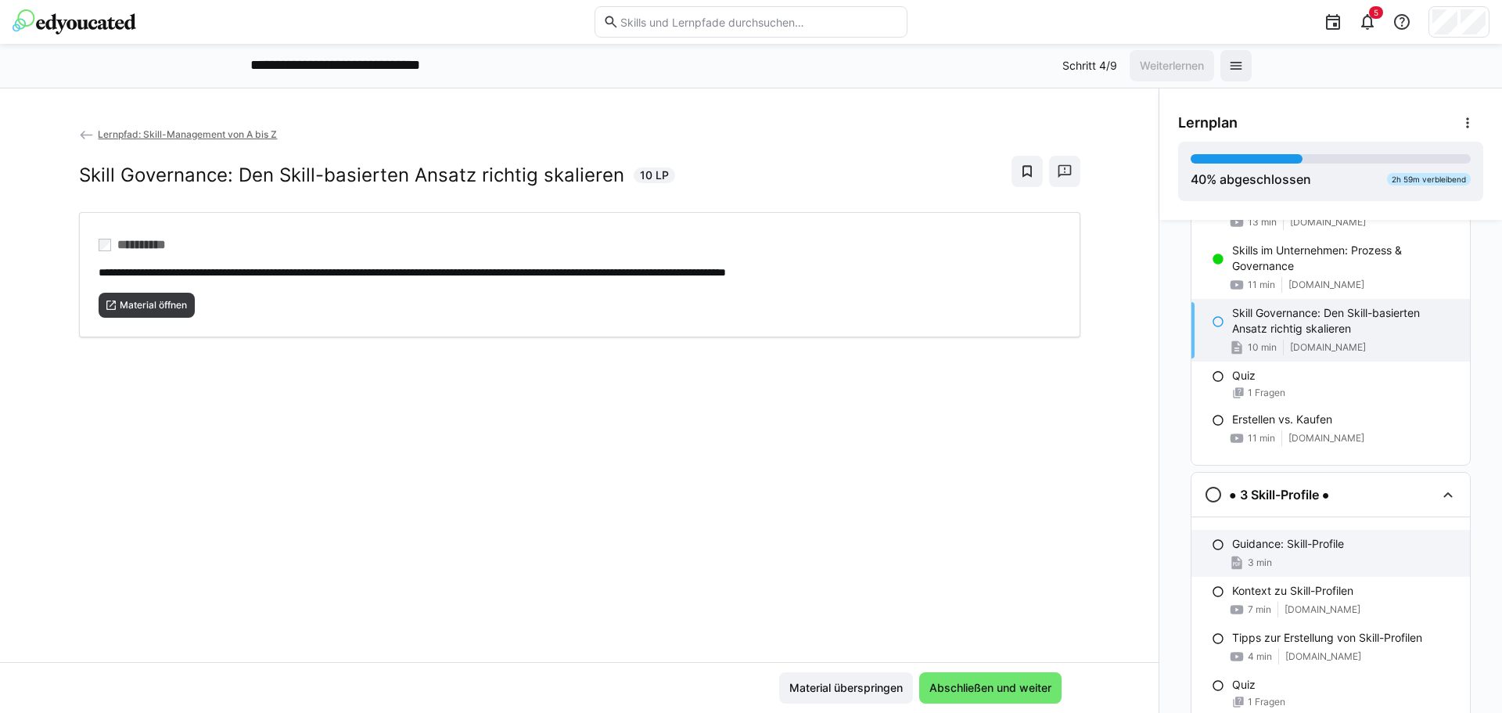
click at [1302, 548] on p "Guidance: Skill-Profile" at bounding box center [1288, 544] width 112 height 16
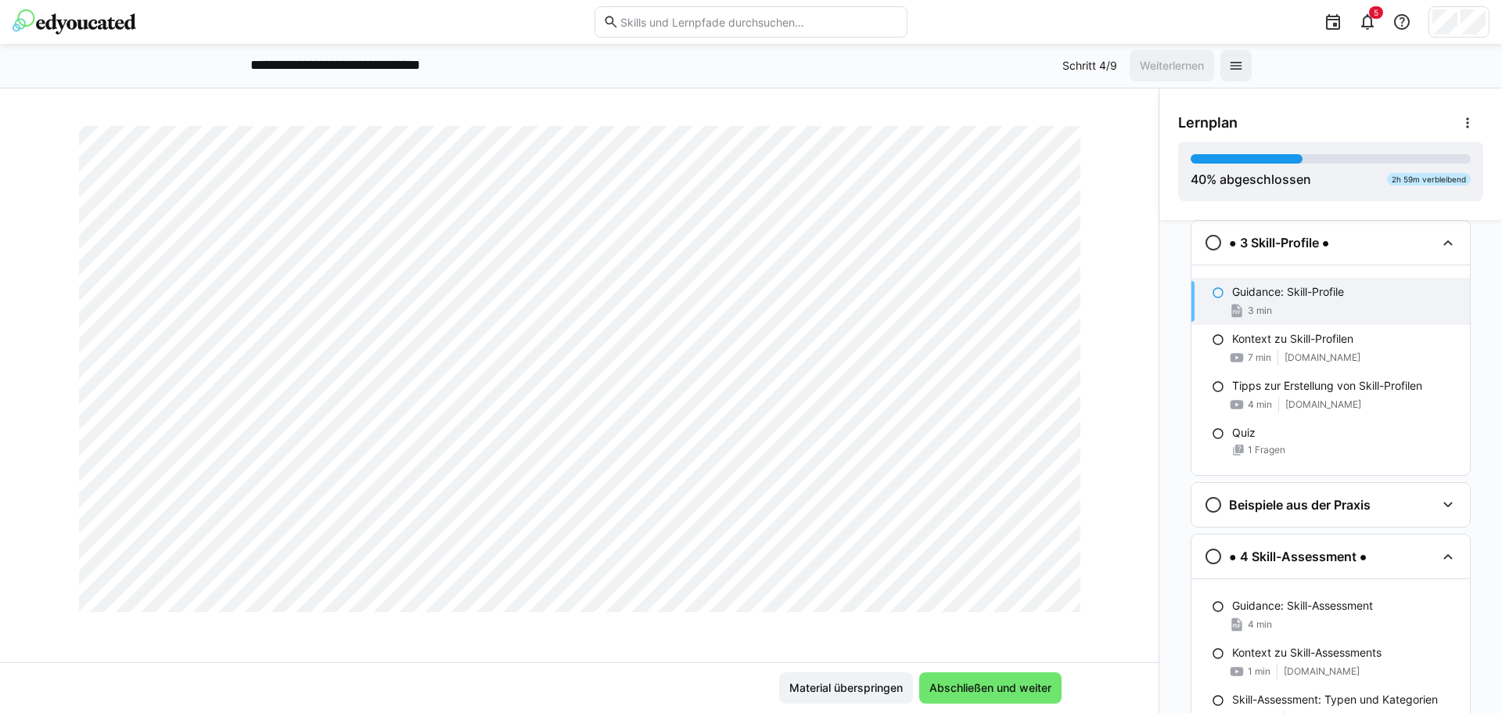
scroll to position [626, 0]
click at [995, 678] on span "Abschließen und weiter" at bounding box center [990, 687] width 142 height 31
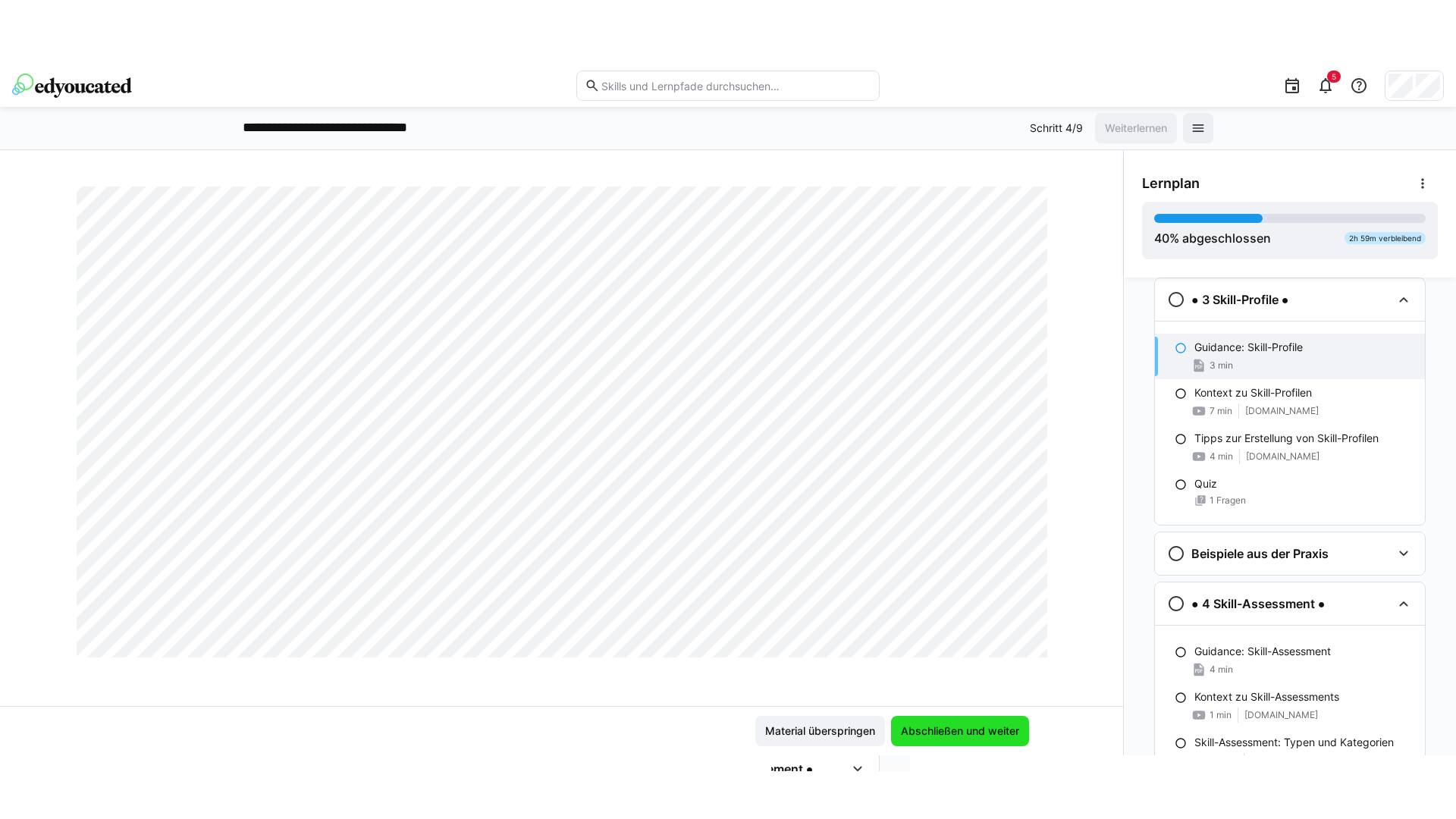
scroll to position [69, 0]
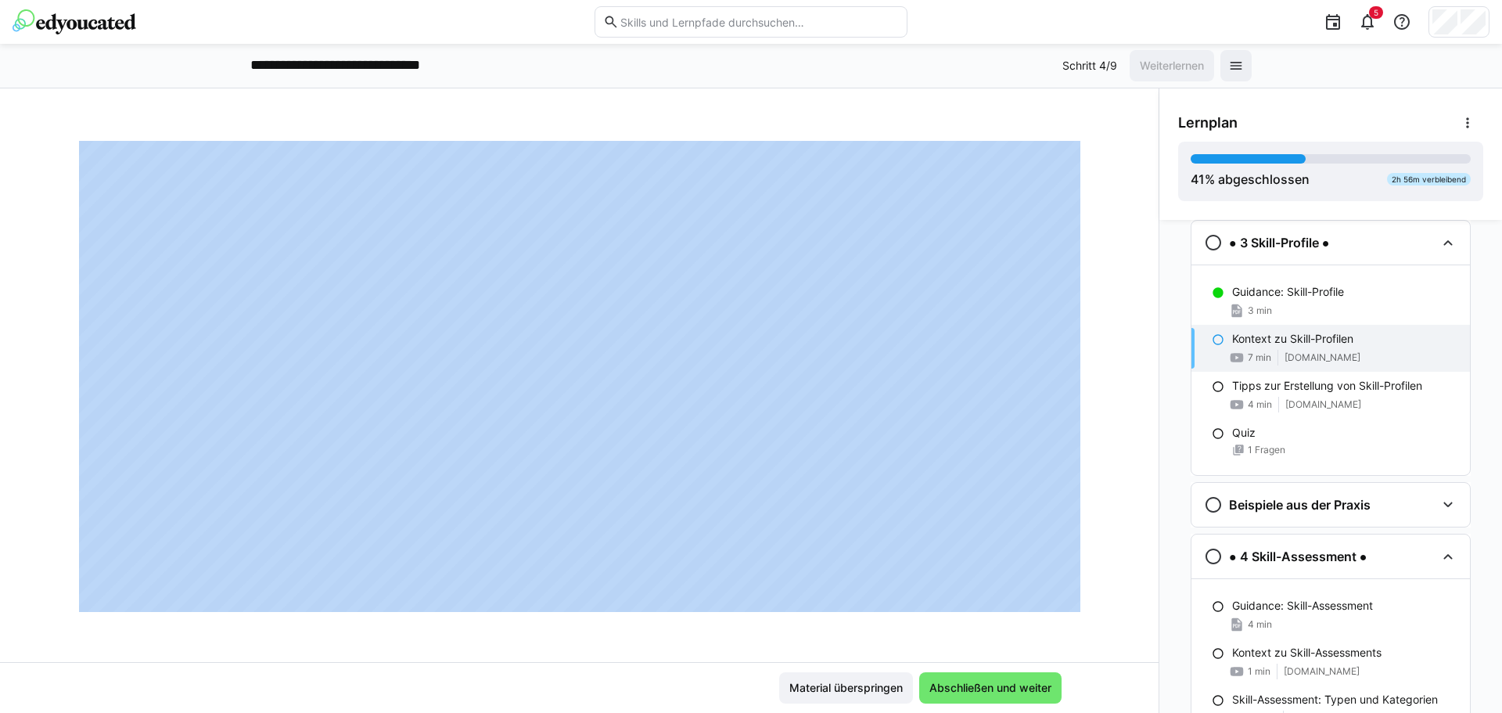
click at [1045, 599] on div at bounding box center [1062, 594] width 38 height 33
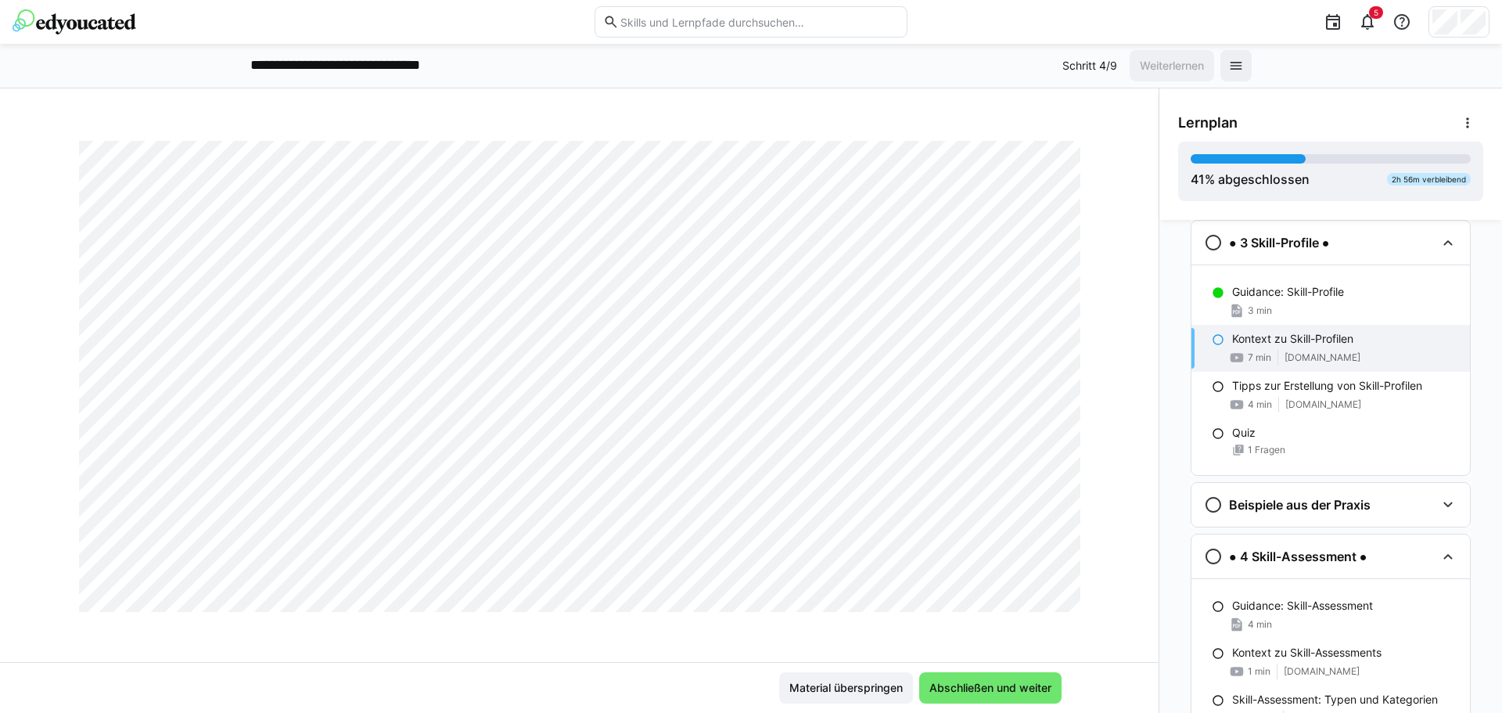
click at [1043, 599] on div at bounding box center [1062, 594] width 38 height 33
click at [1052, 599] on div at bounding box center [1062, 594] width 38 height 33
click at [1012, 682] on span "Abschließen und weiter" at bounding box center [990, 688] width 127 height 16
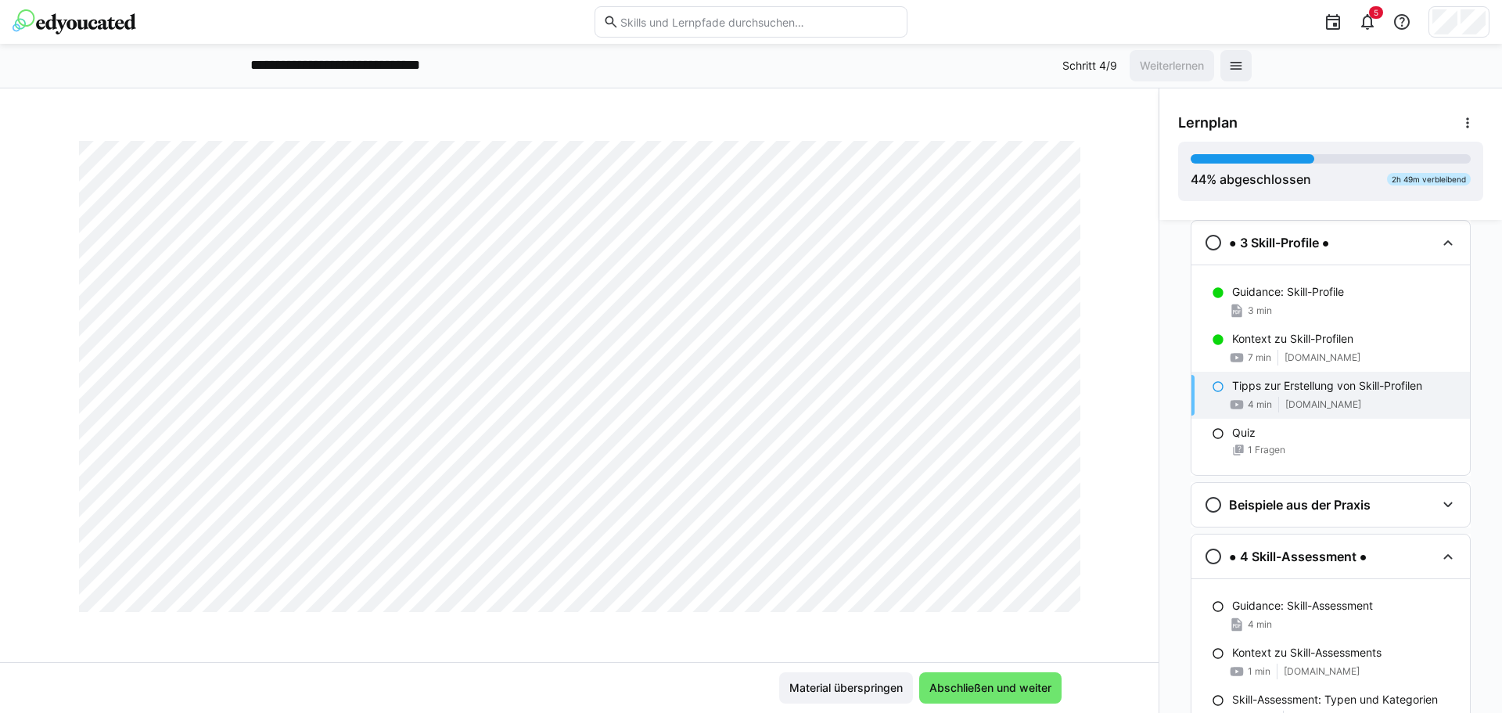
click at [1050, 602] on div at bounding box center [1062, 594] width 38 height 33
click at [1008, 686] on span "Abschließen und weiter" at bounding box center [990, 688] width 127 height 16
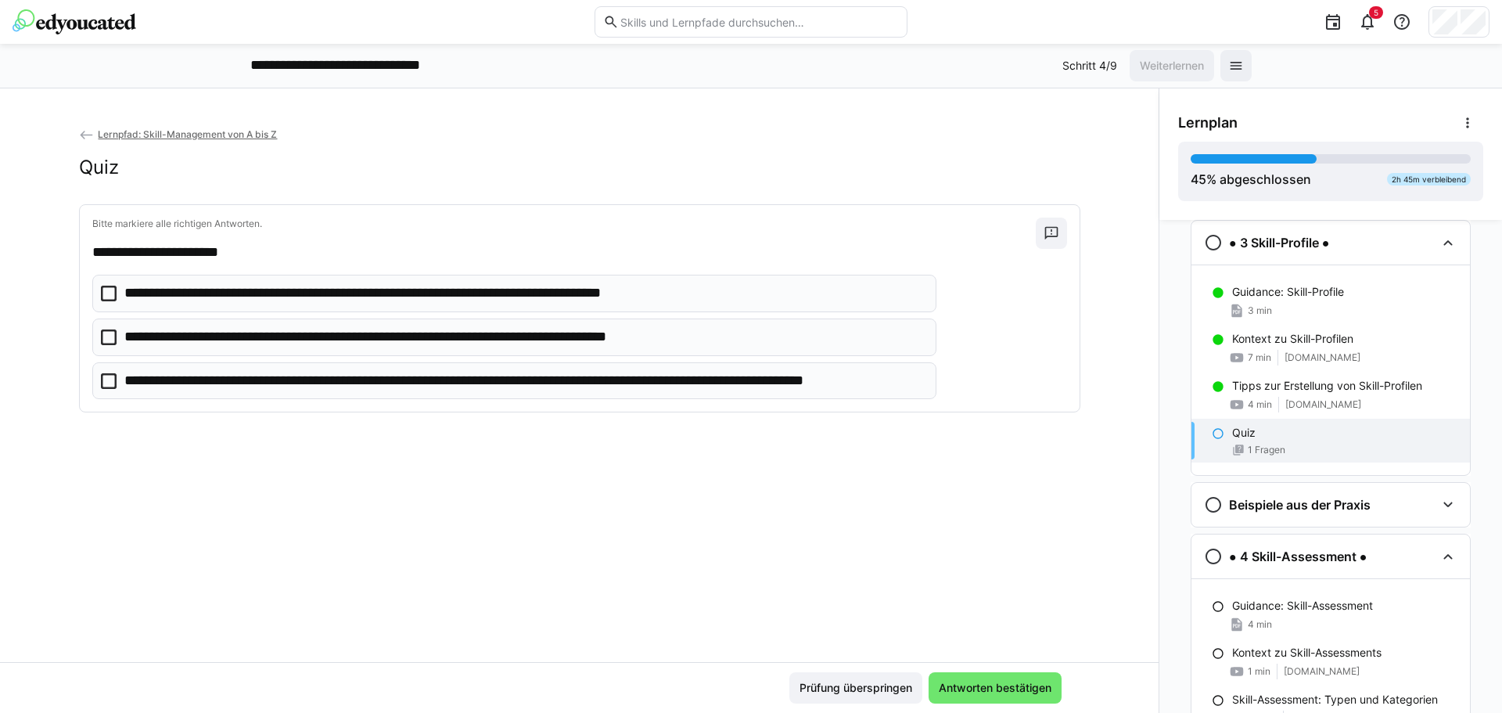
click at [198, 336] on p "**********" at bounding box center [414, 337] width 581 height 20
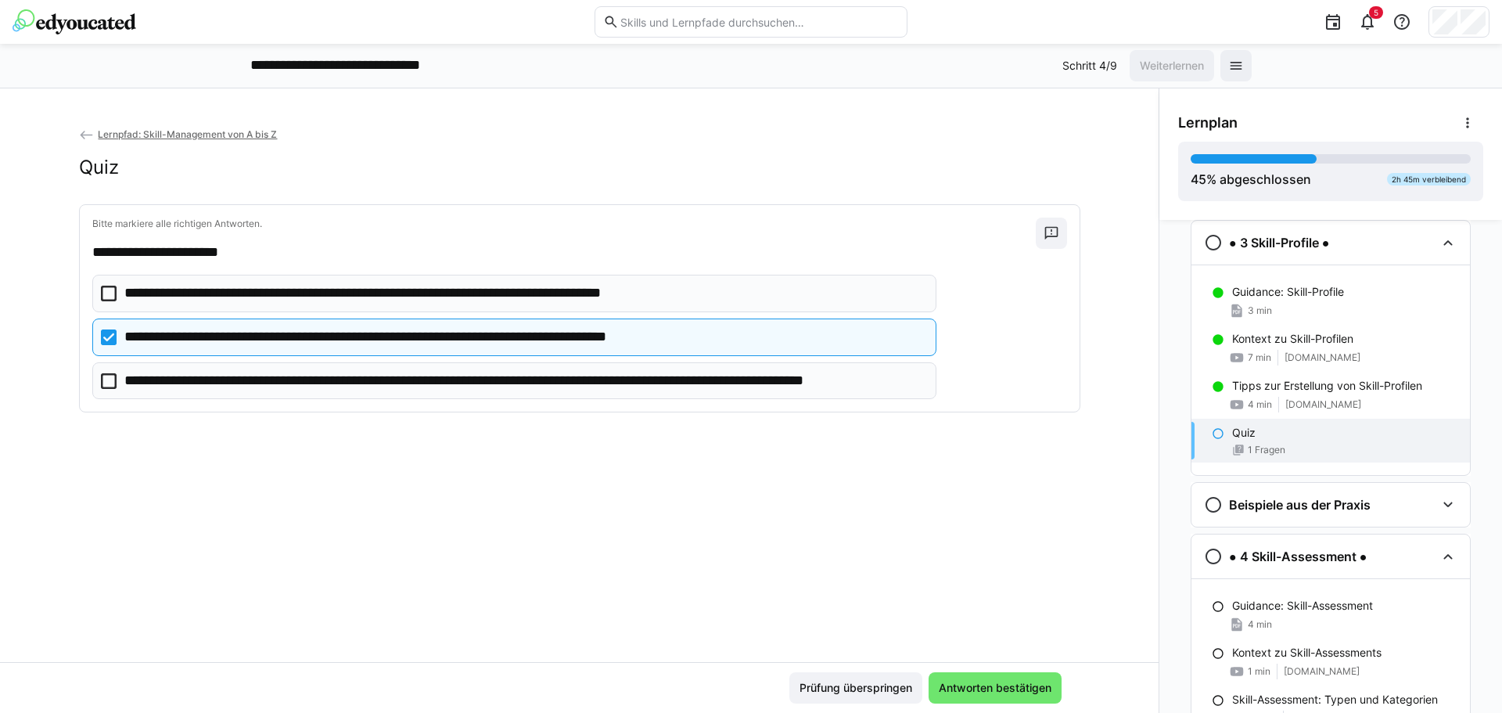
click at [213, 377] on p "**********" at bounding box center [524, 381] width 801 height 20
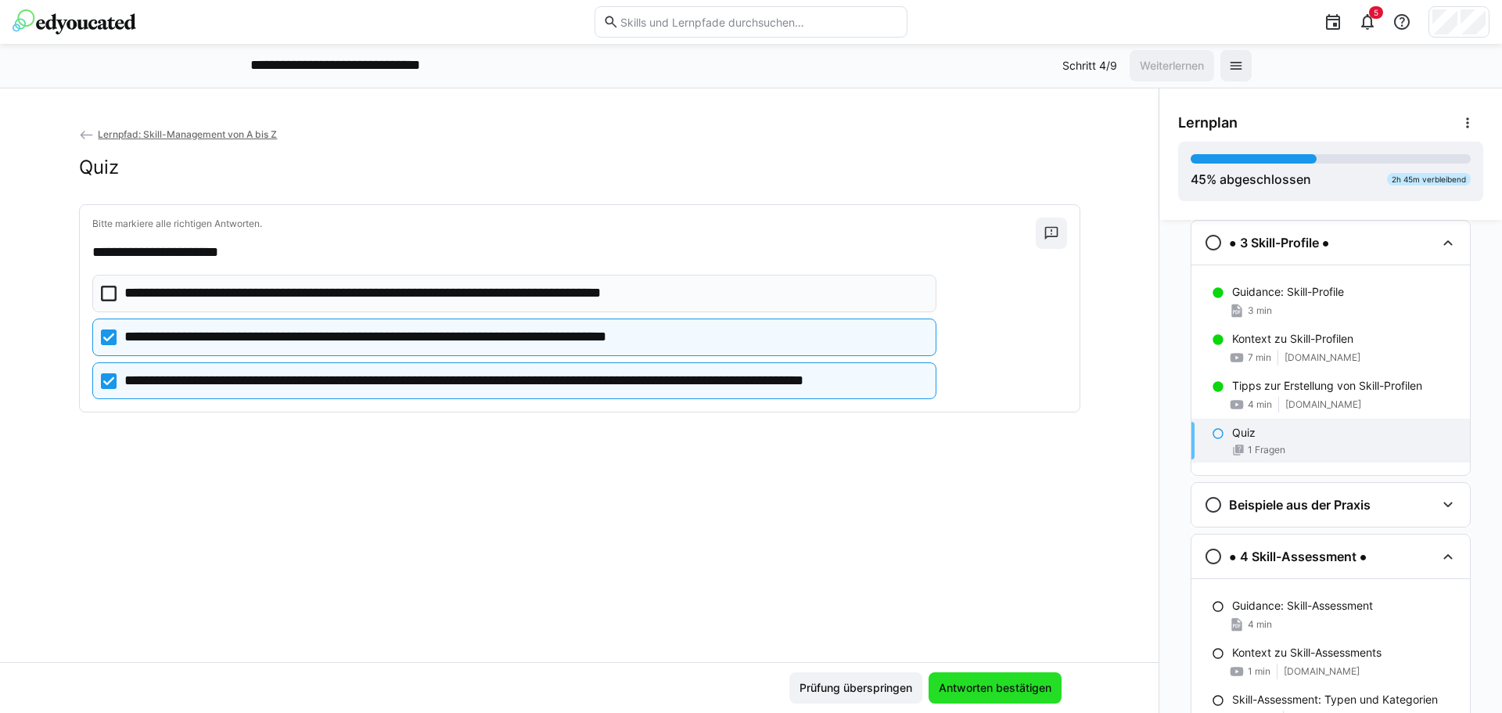
click at [1031, 682] on span "Antworten bestätigen" at bounding box center [995, 688] width 117 height 16
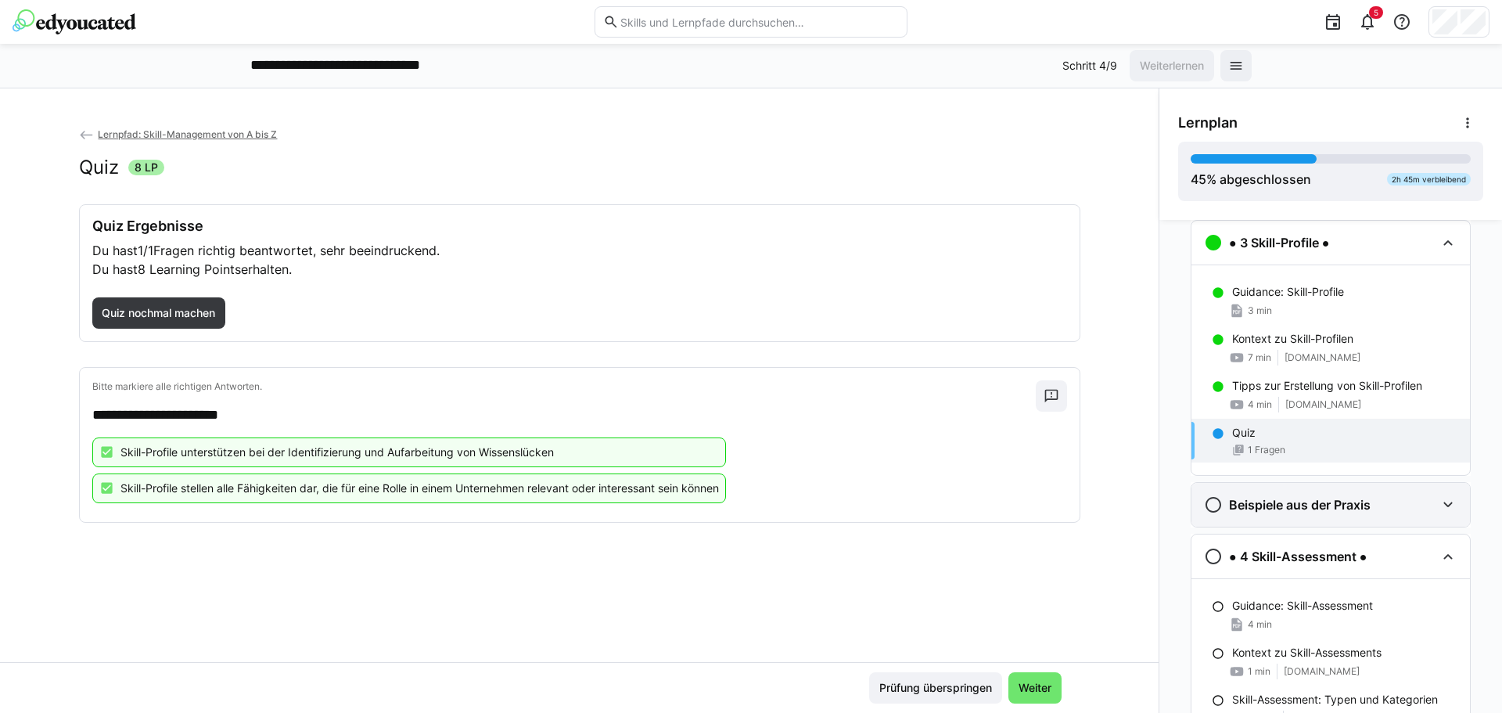
click at [1259, 509] on h3 "Beispiele aus der Praxis" at bounding box center [1300, 505] width 142 height 16
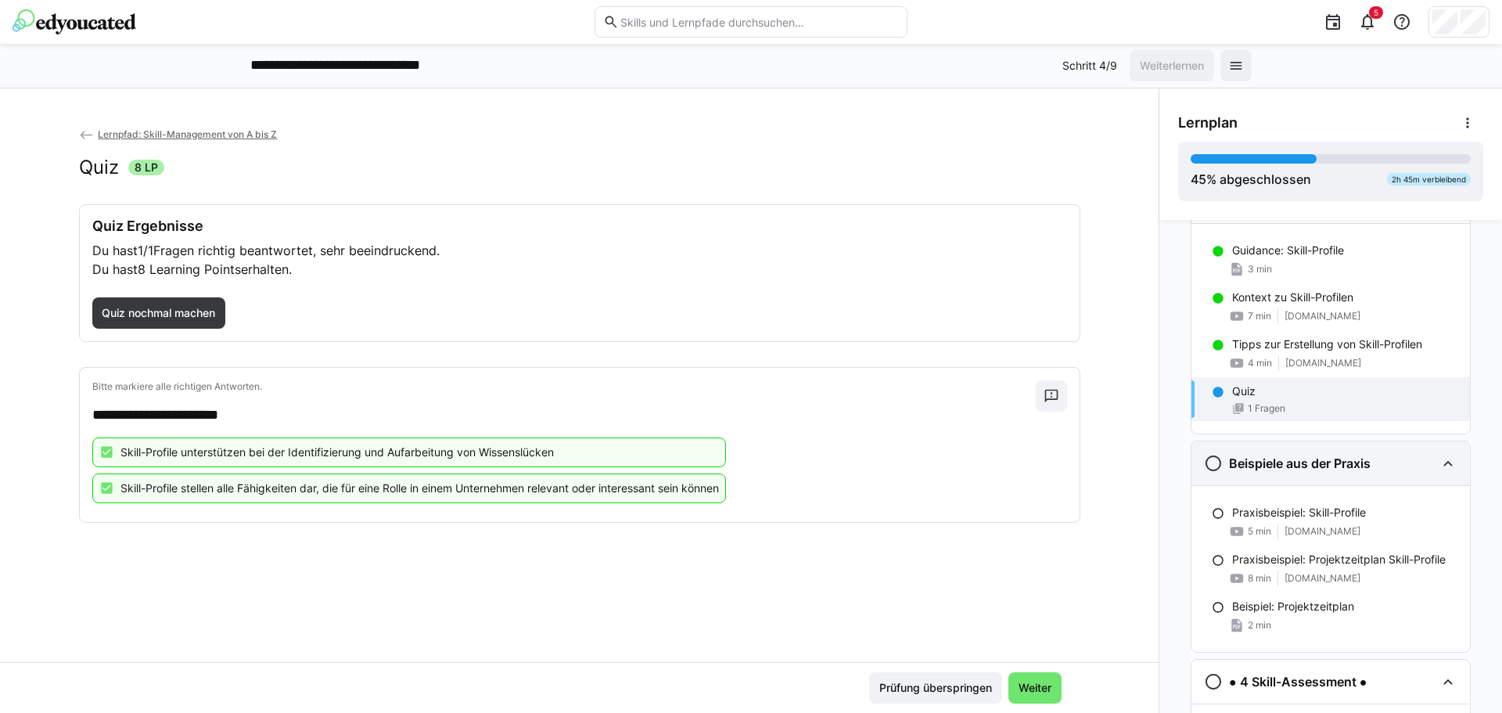
scroll to position [775, 0]
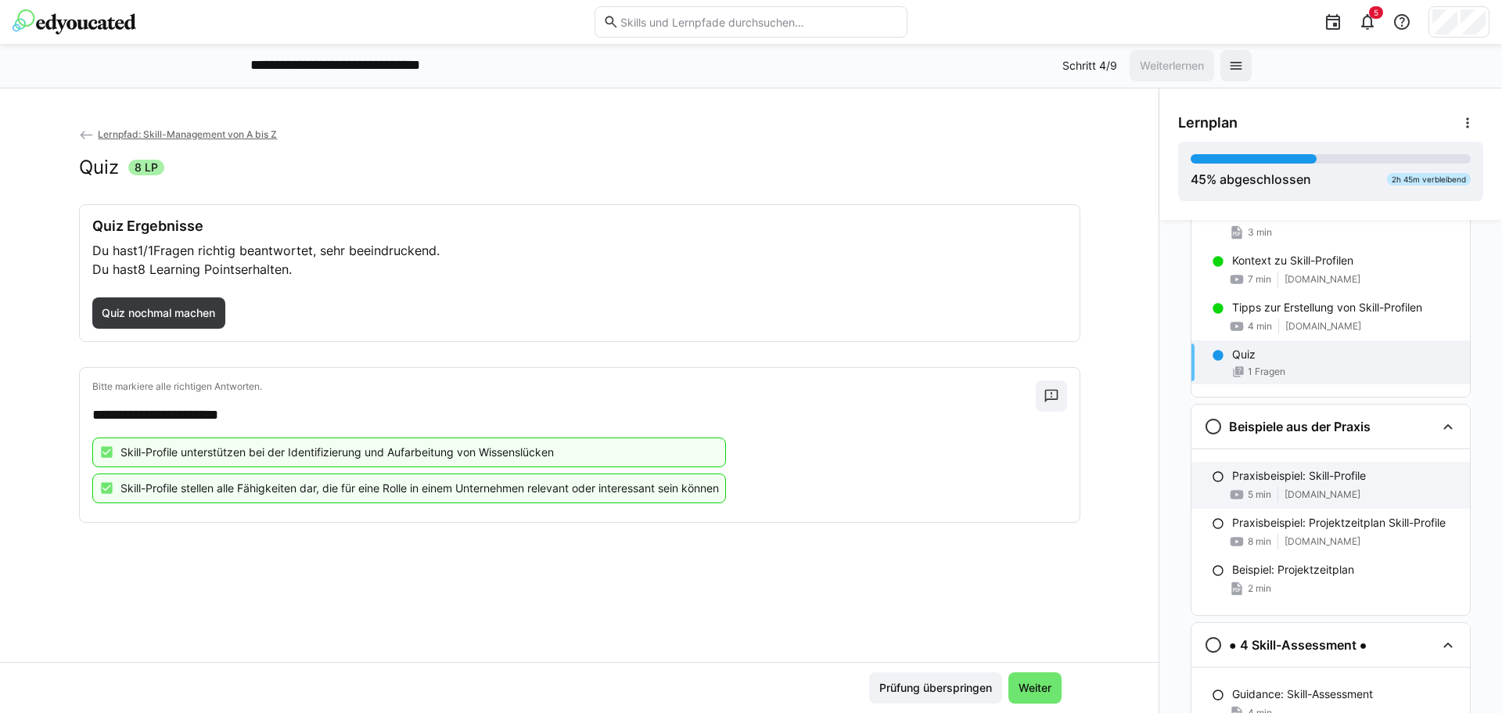
click at [1318, 489] on div "5 min [DOMAIN_NAME]" at bounding box center [1344, 495] width 225 height 16
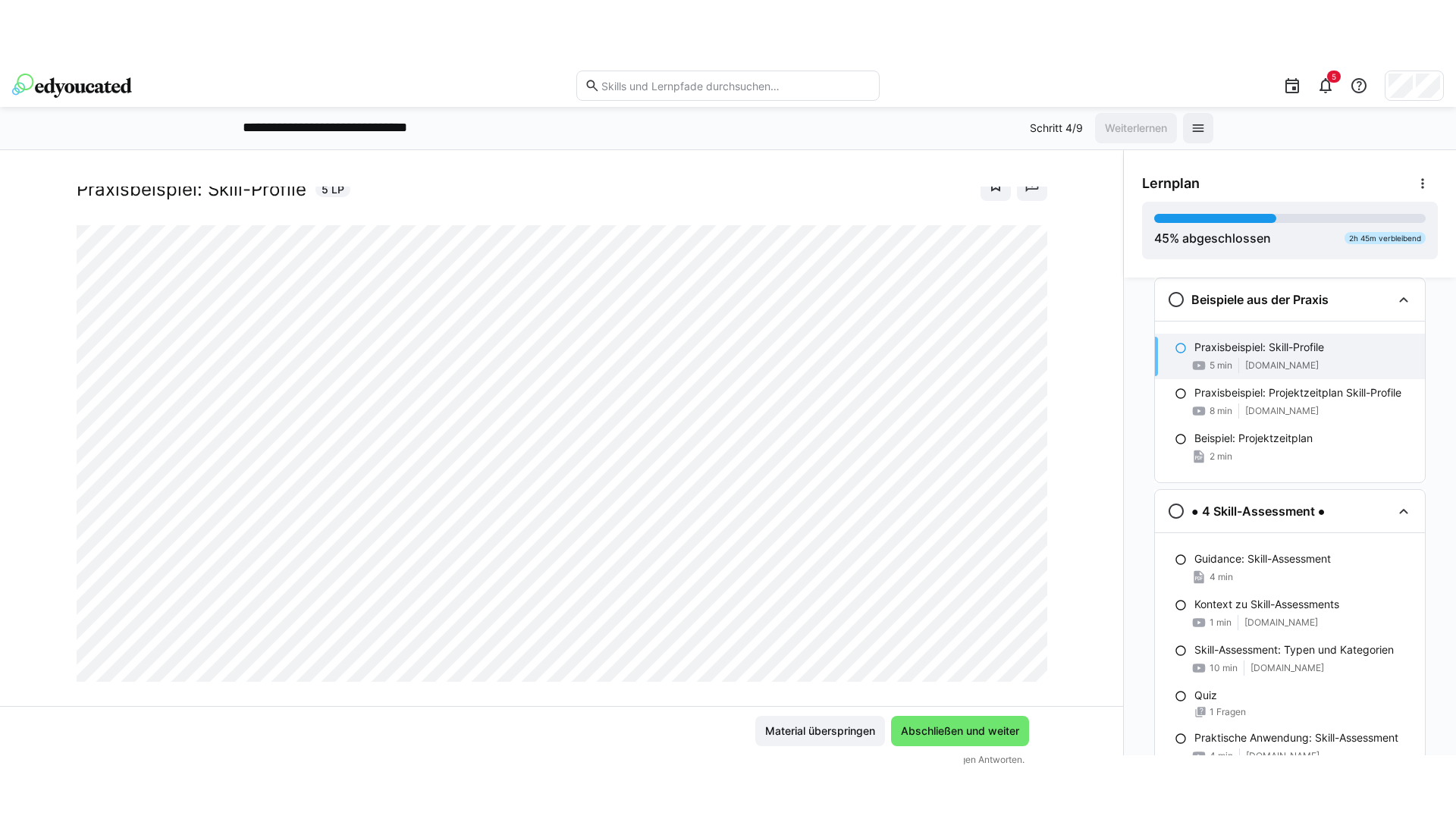
scroll to position [69, 0]
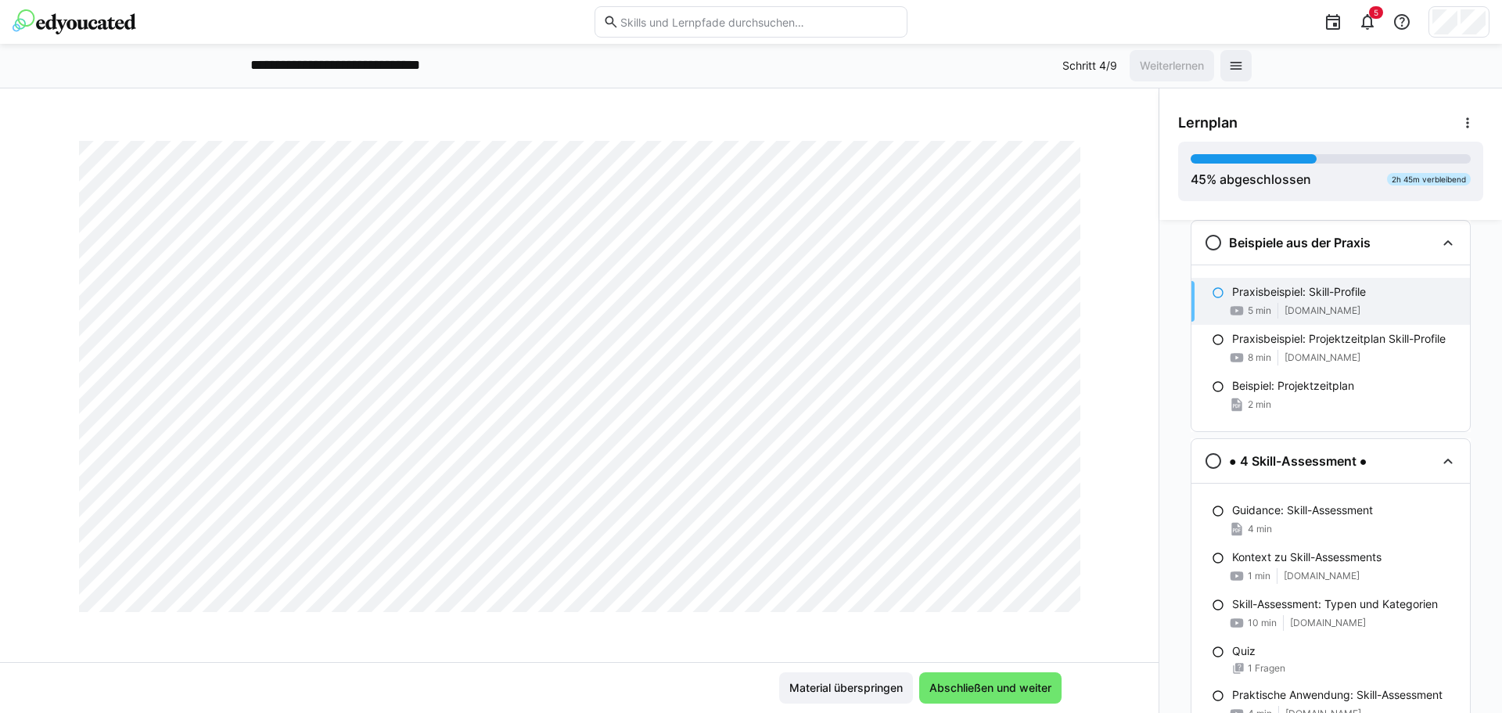
click at [1043, 603] on div at bounding box center [1062, 594] width 38 height 33
click at [998, 686] on span "Abschließen und weiter" at bounding box center [990, 688] width 127 height 16
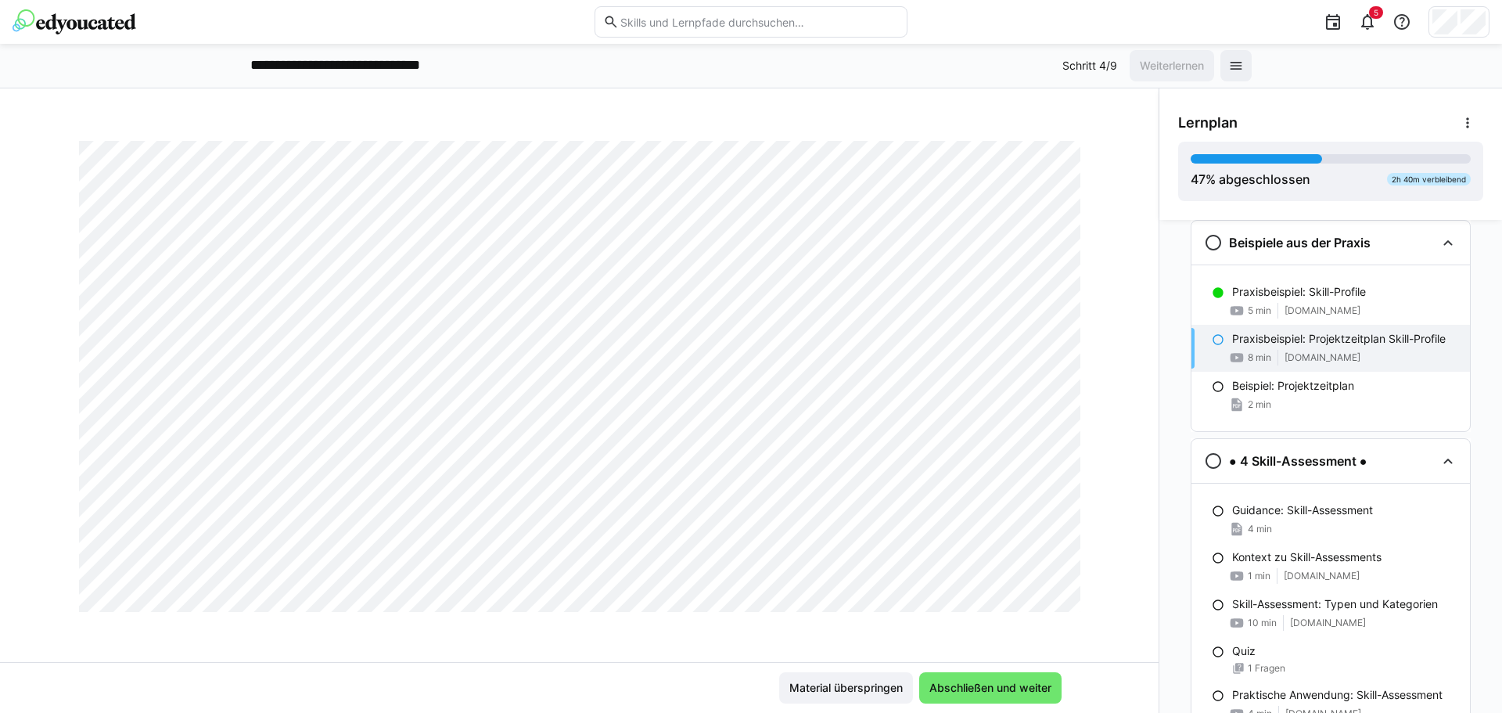
click at [1048, 596] on div at bounding box center [1062, 594] width 38 height 33
click at [1043, 592] on div at bounding box center [1062, 594] width 38 height 33
click at [1008, 683] on span "Abschließen und weiter" at bounding box center [990, 688] width 127 height 16
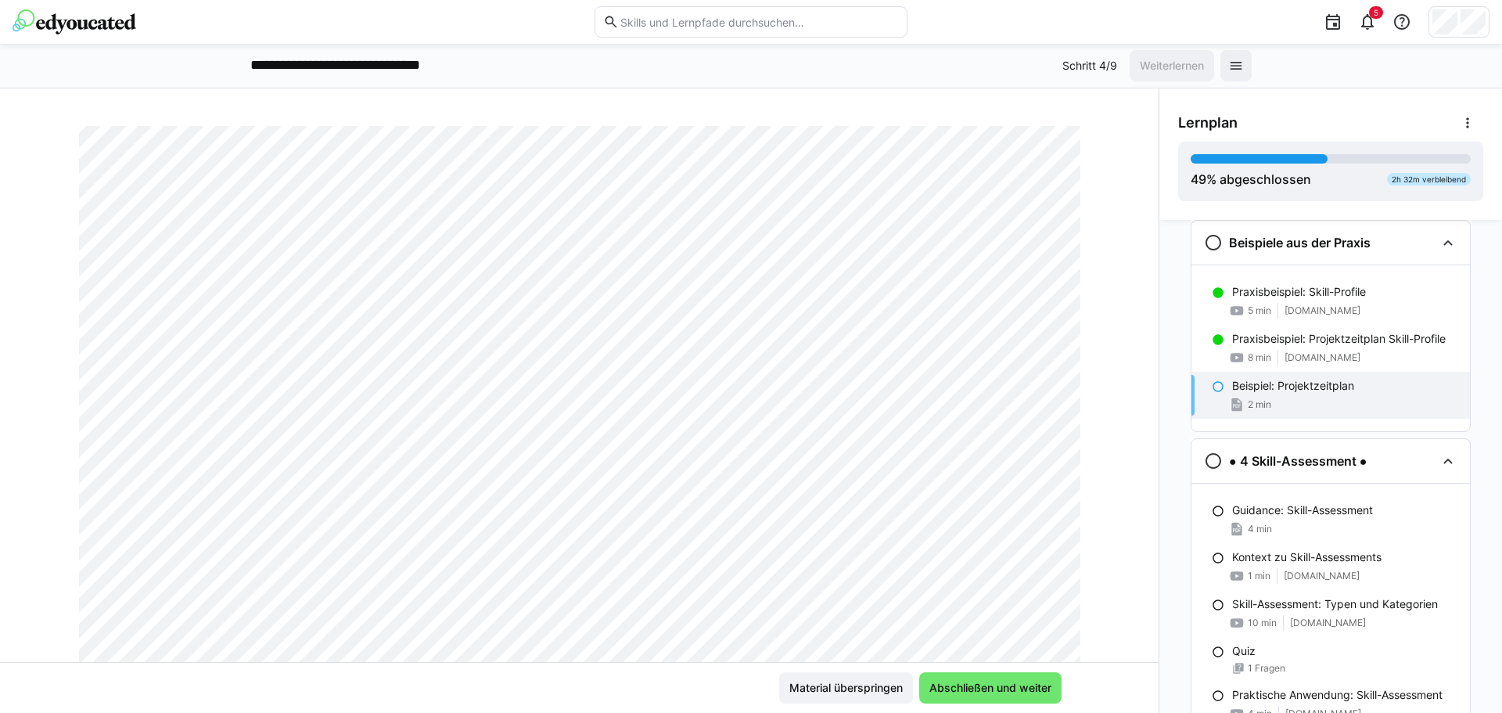
scroll to position [235, 0]
click at [1017, 671] on div "Material überspringen Abschließen und weiter" at bounding box center [579, 687] width 1159 height 51
click at [1016, 698] on span "Abschließen und weiter" at bounding box center [990, 687] width 142 height 31
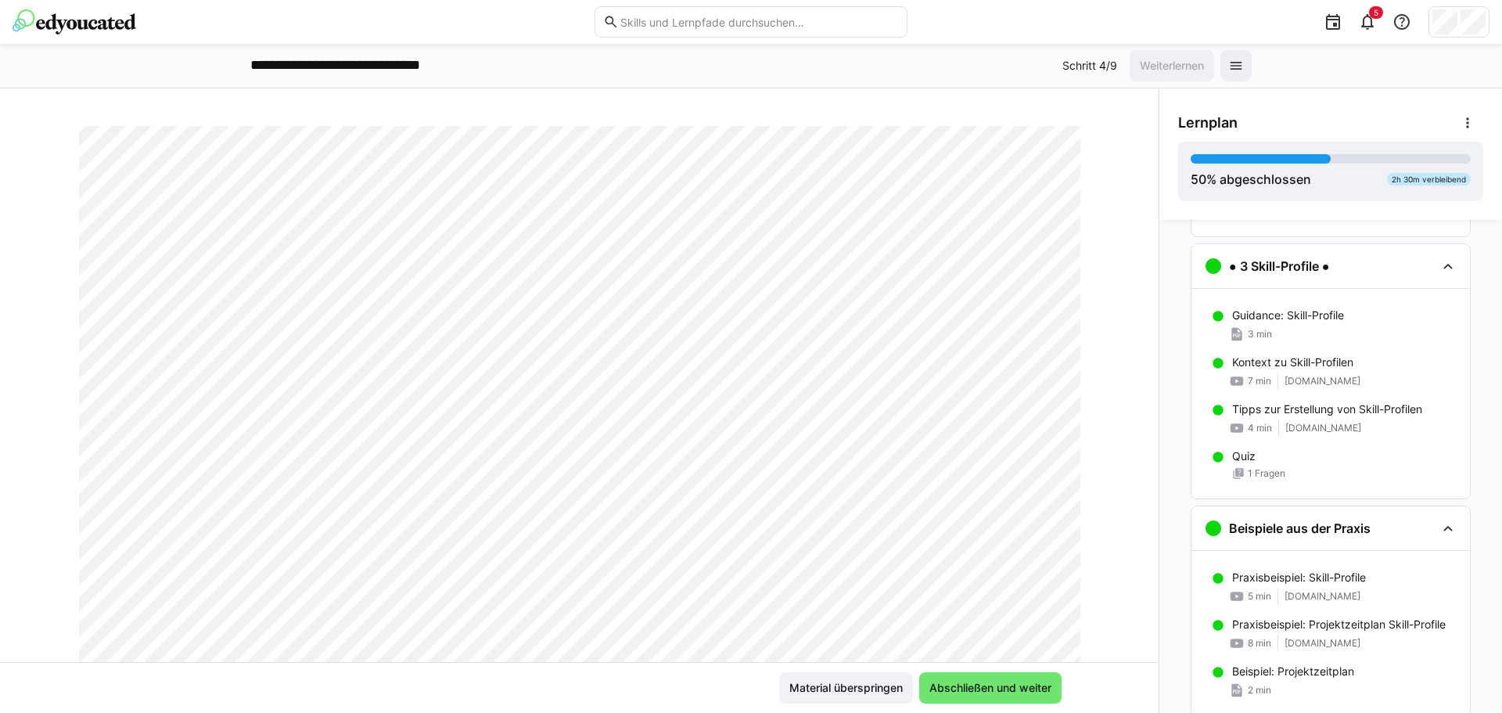
scroll to position [708, 0]
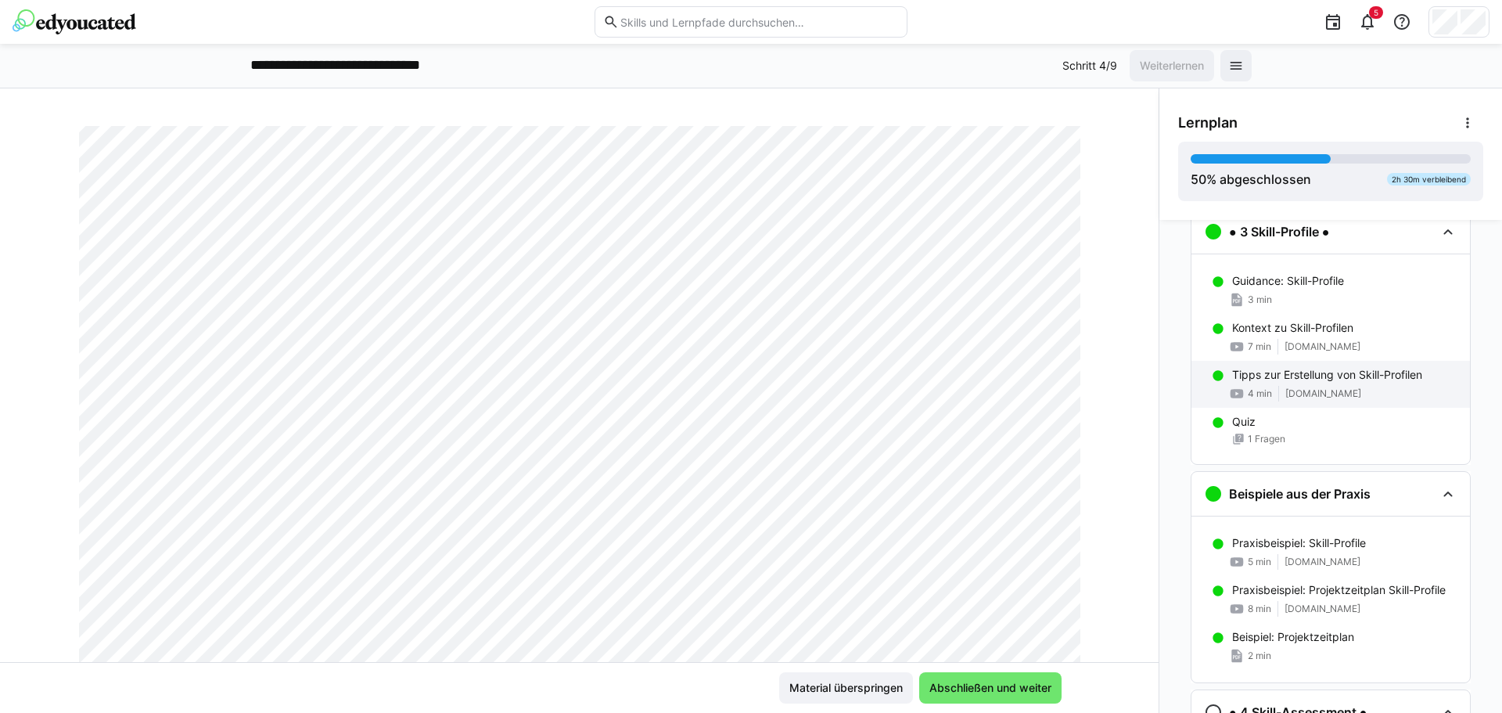
click at [1320, 381] on p "Tipps zur Erstellung von Skill-Profilen" at bounding box center [1327, 375] width 190 height 16
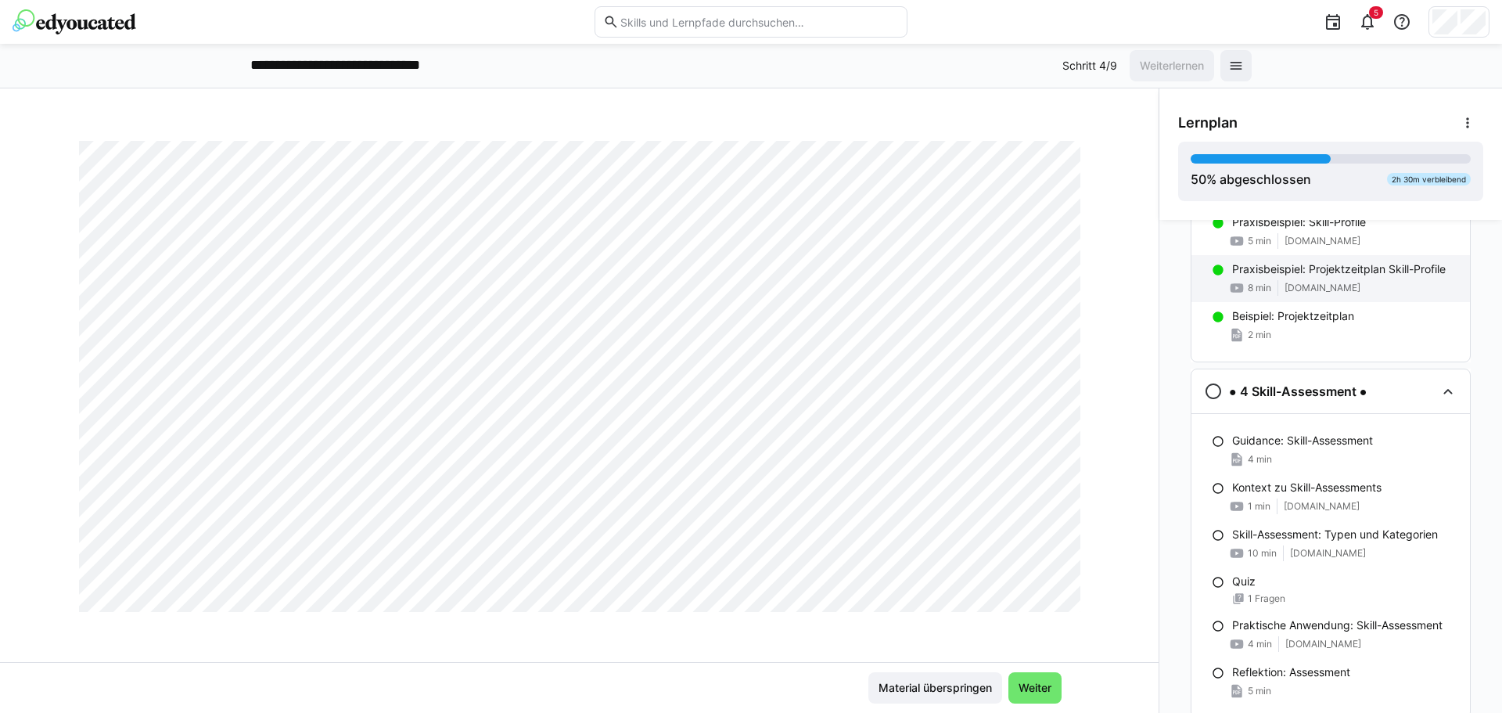
scroll to position [932, 0]
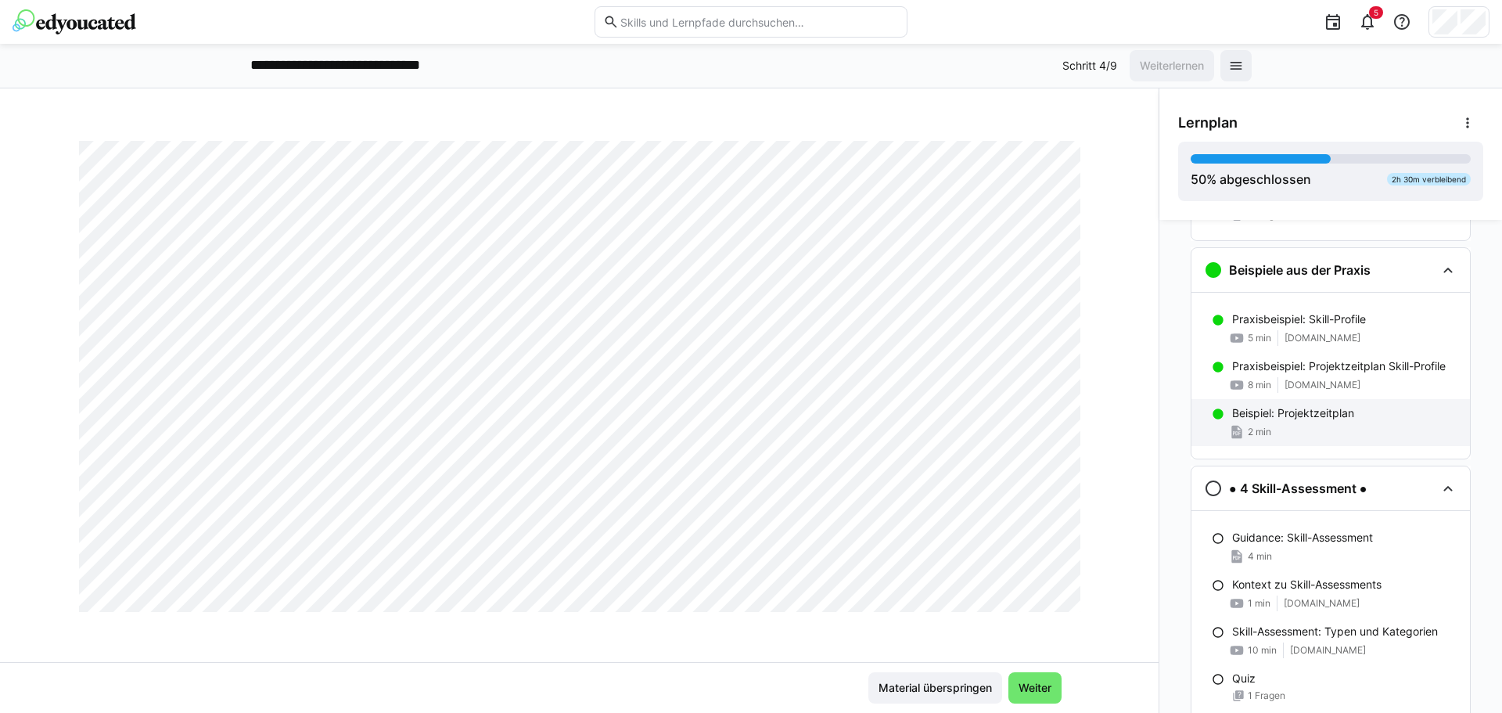
click at [1309, 408] on p "Beispiel: Projektzeitplan" at bounding box center [1293, 413] width 122 height 16
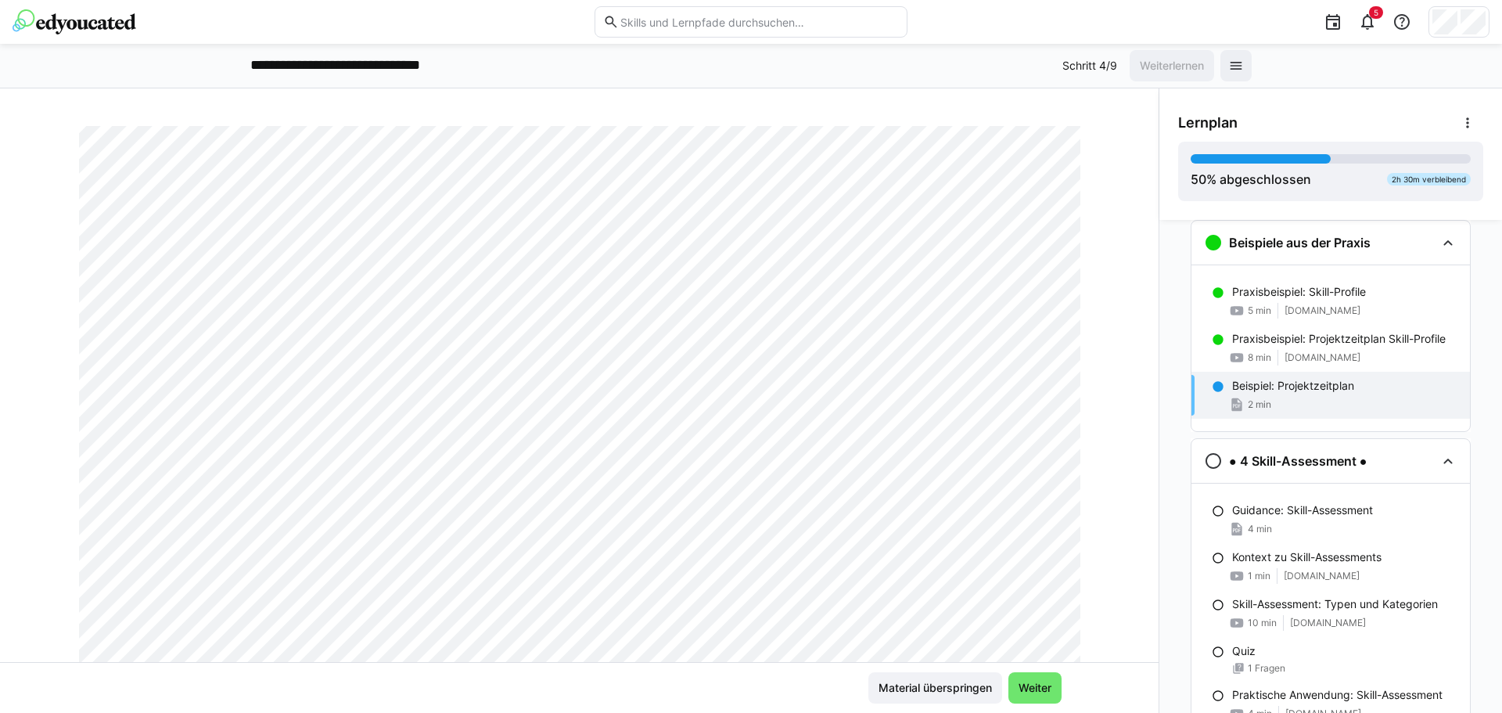
scroll to position [78, 0]
